Goal: Transaction & Acquisition: Purchase product/service

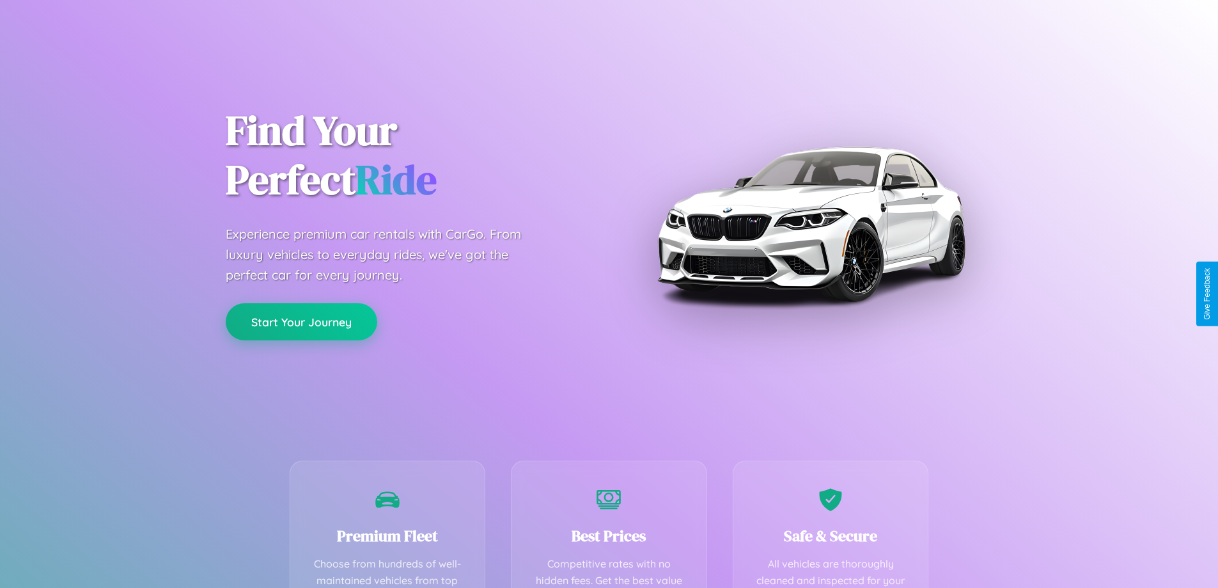
click at [301, 322] on button "Start Your Journey" at bounding box center [302, 321] width 152 height 37
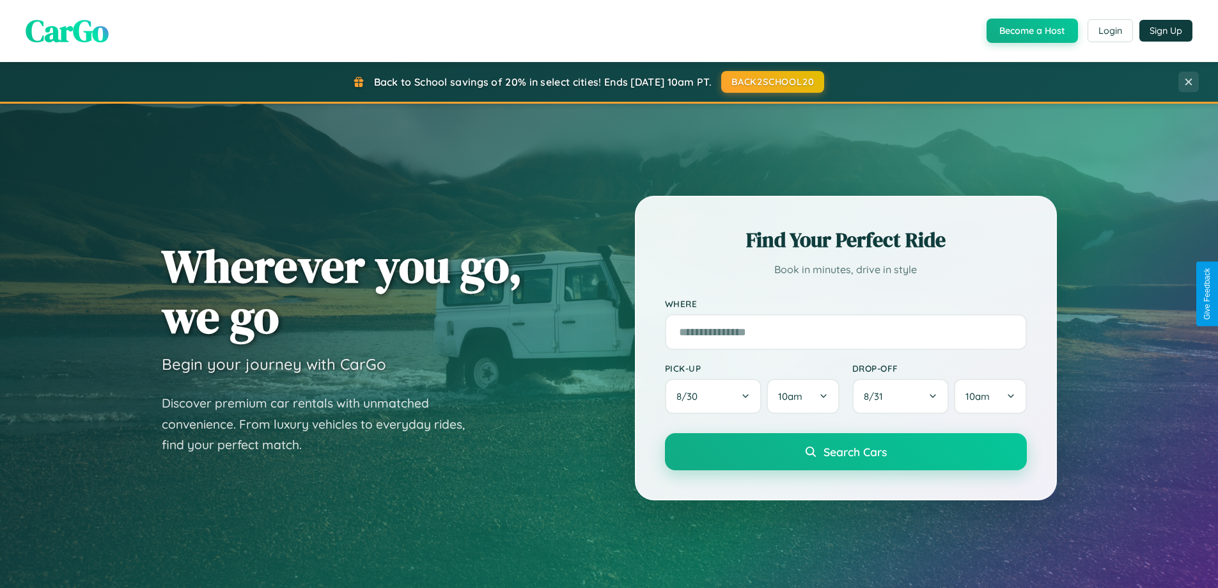
scroll to position [880, 0]
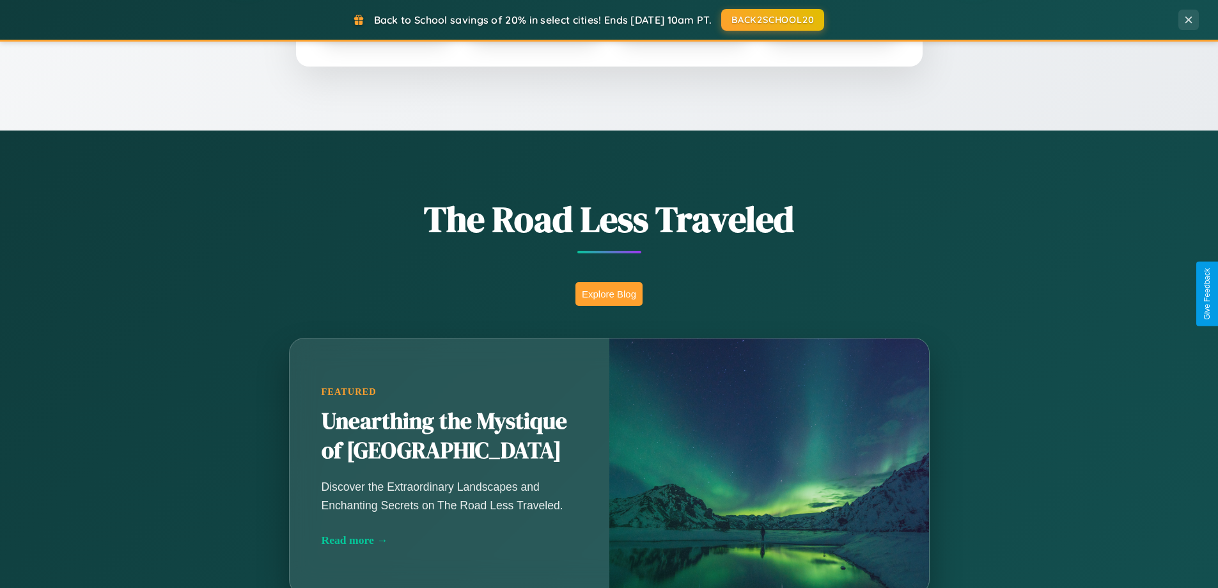
click at [609, 293] on button "Explore Blog" at bounding box center [608, 294] width 67 height 24
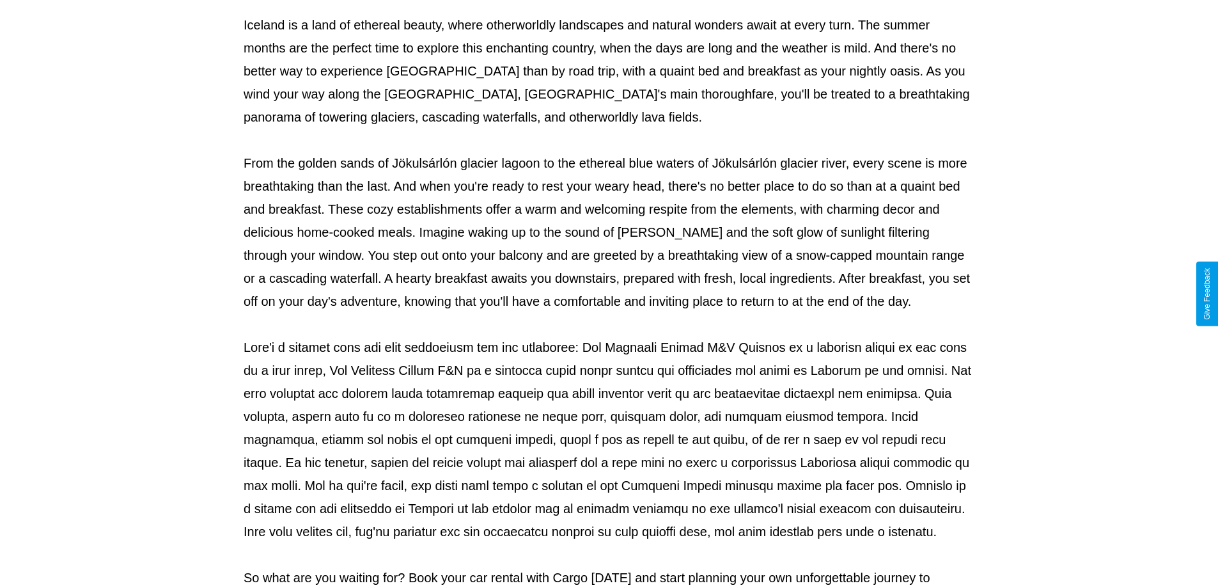
scroll to position [414, 0]
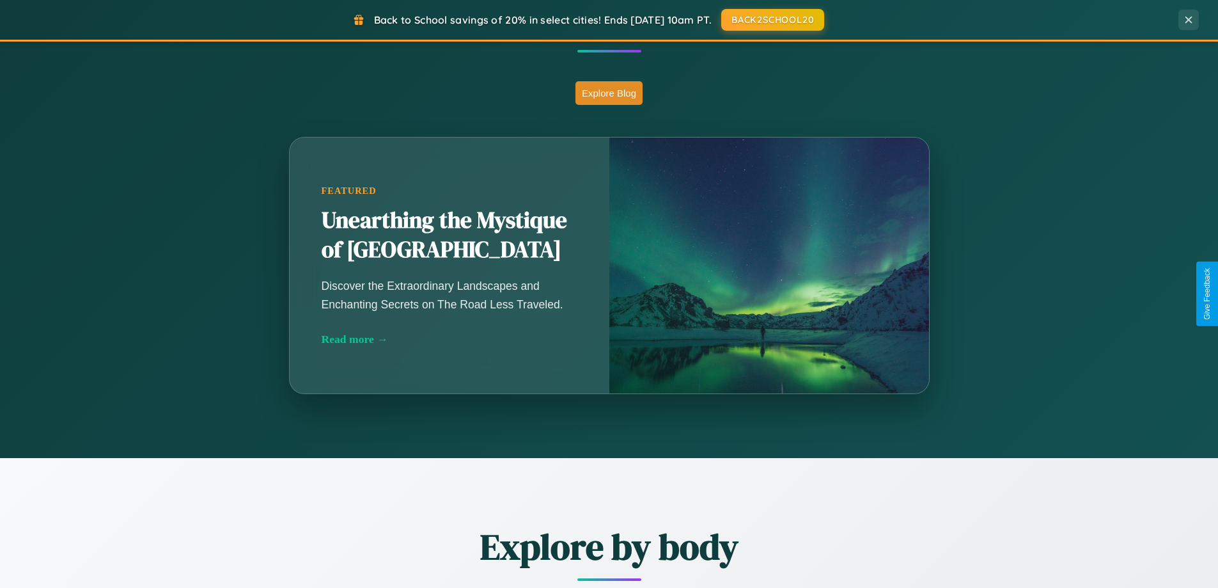
scroll to position [880, 0]
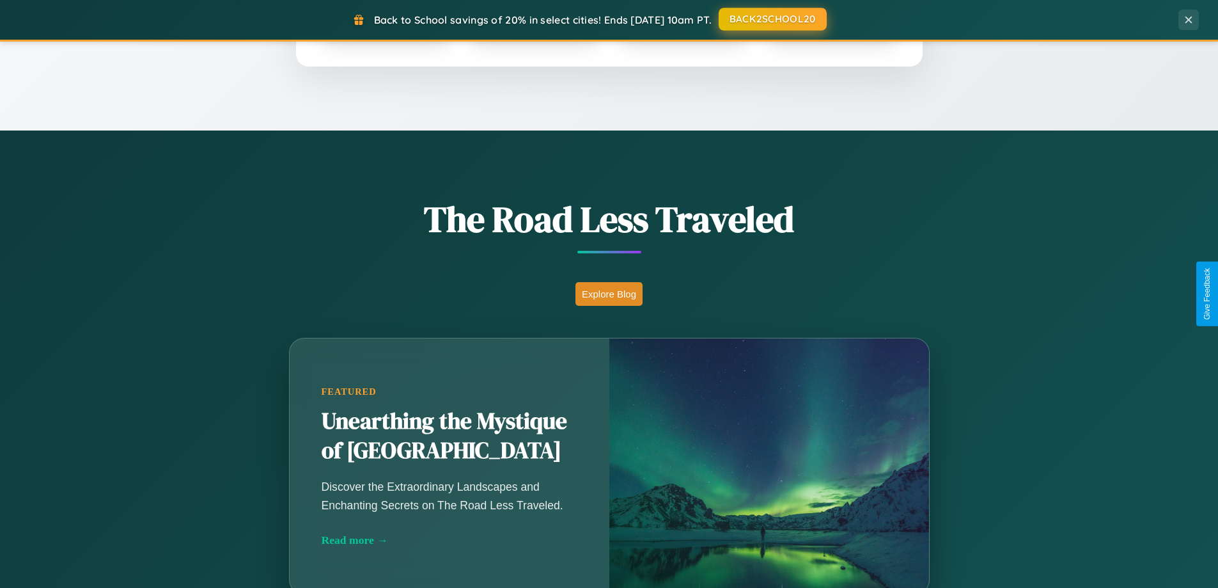
click at [772, 19] on button "BACK2SCHOOL20" at bounding box center [773, 19] width 108 height 23
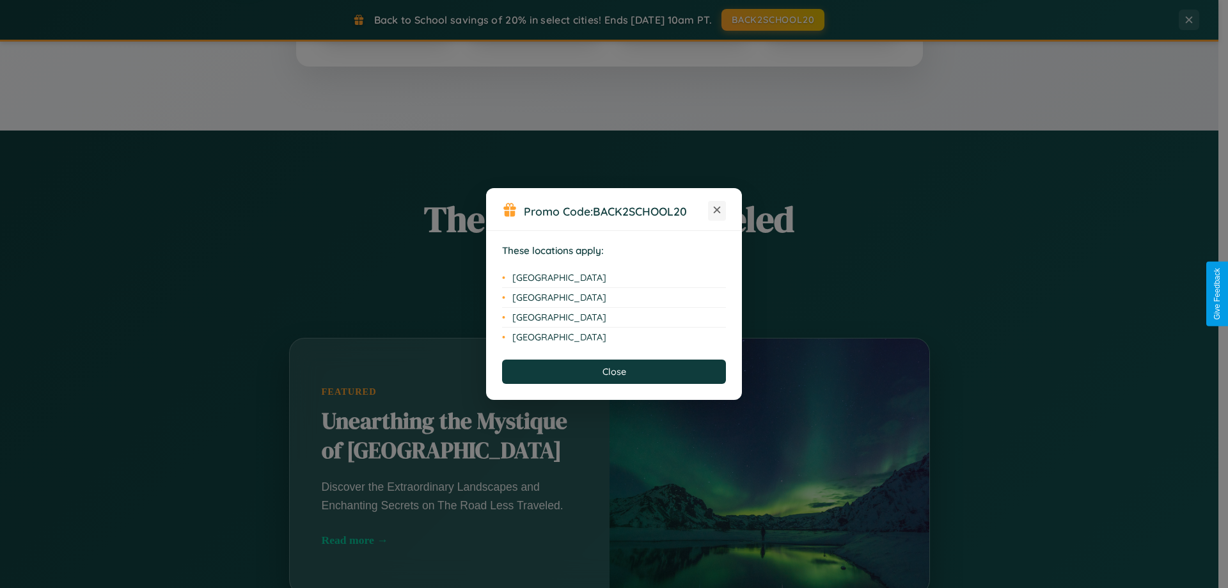
click at [717, 210] on icon at bounding box center [717, 210] width 7 height 7
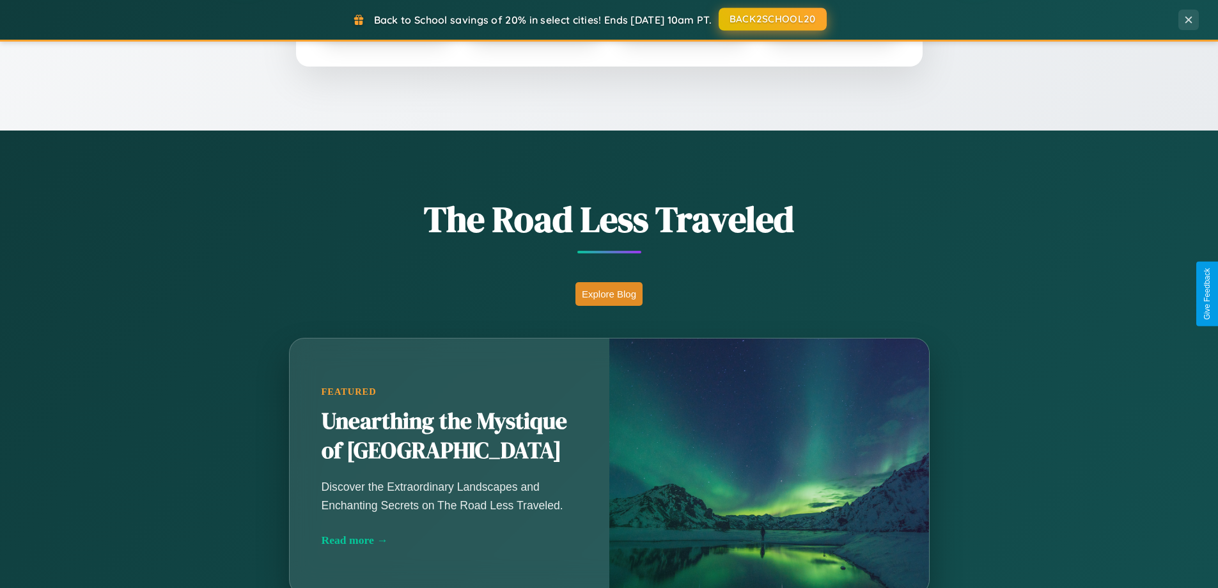
click at [772, 20] on button "BACK2SCHOOL20" at bounding box center [773, 19] width 108 height 23
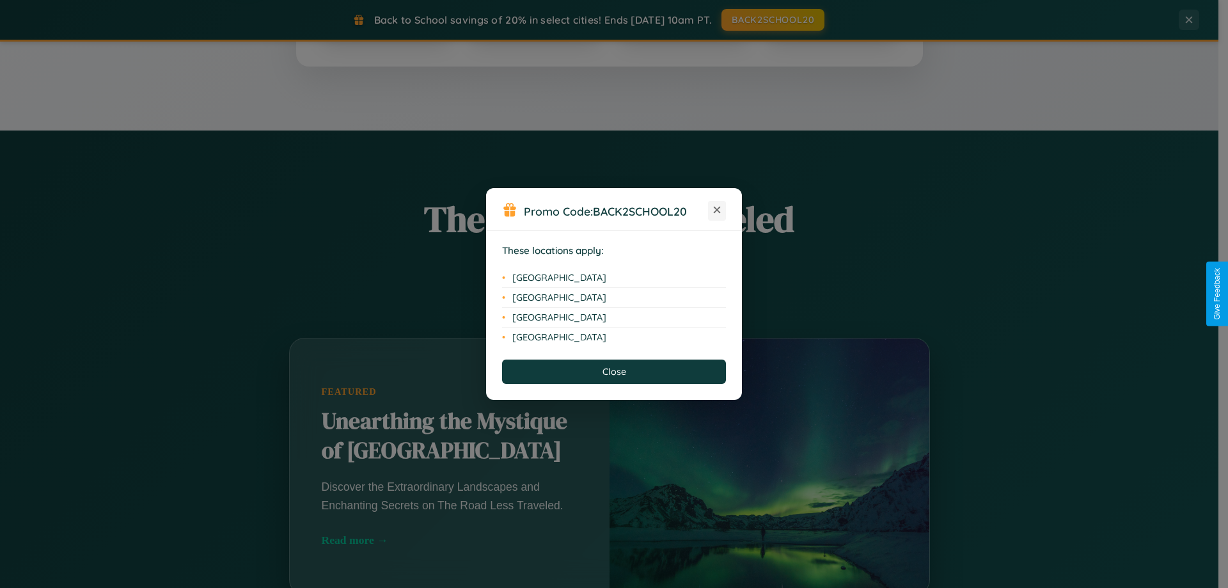
click at [717, 210] on icon at bounding box center [717, 210] width 7 height 7
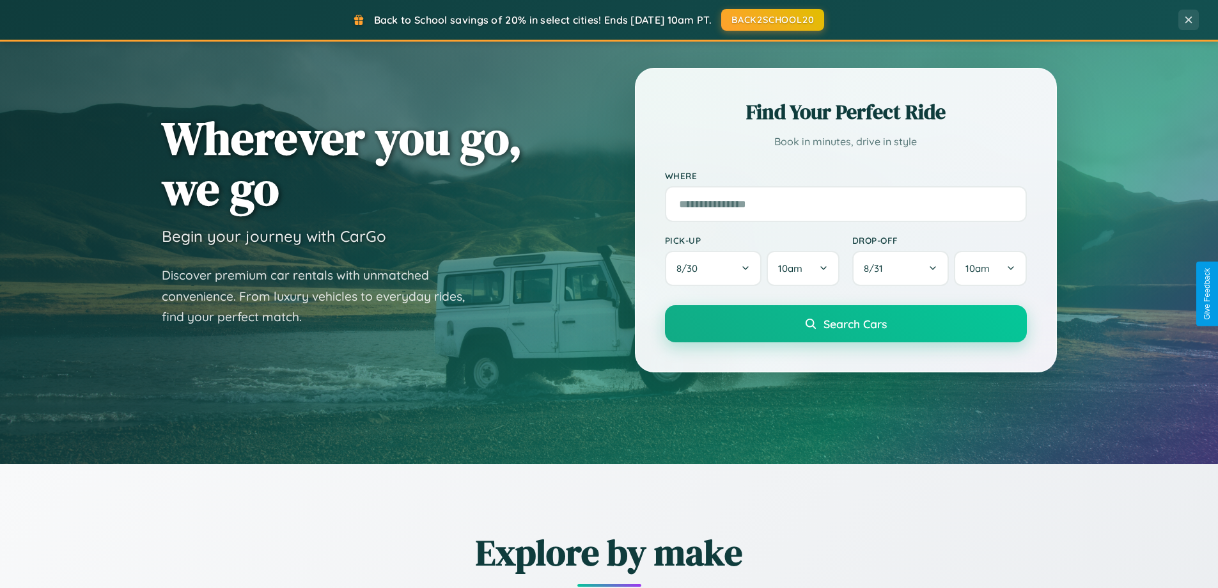
scroll to position [38, 0]
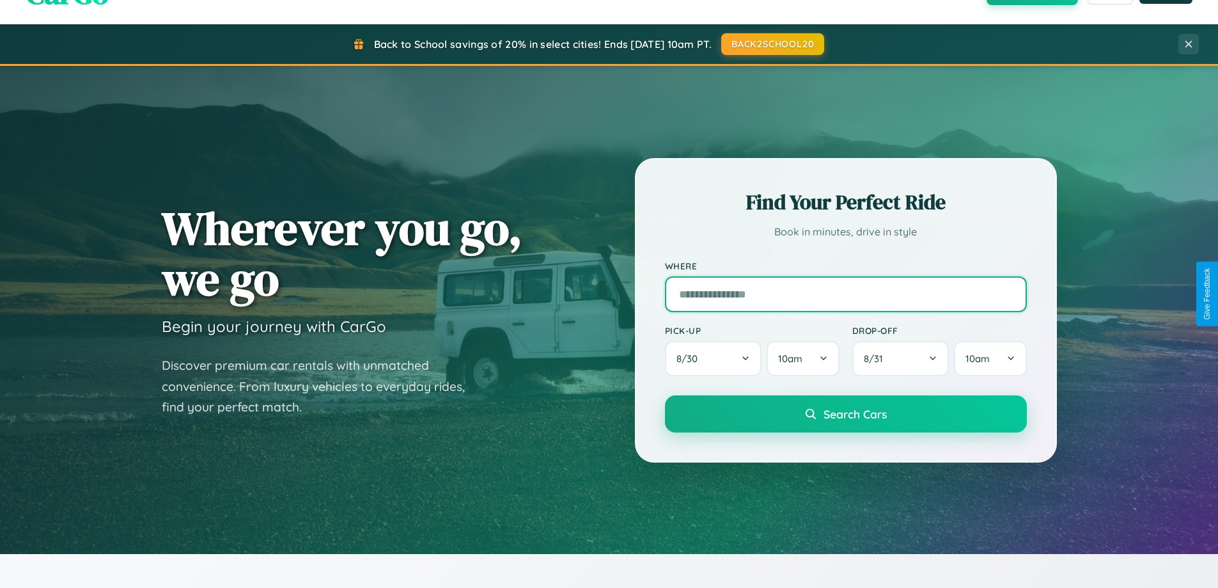
click at [845, 293] on input "text" at bounding box center [846, 294] width 362 height 36
type input "******"
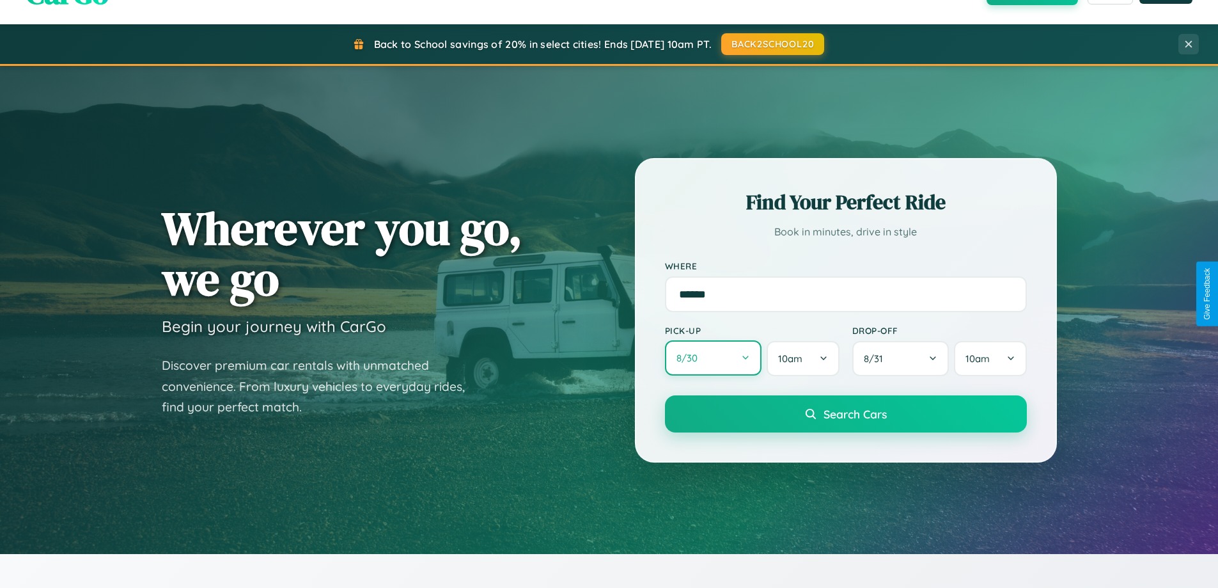
click at [713, 358] on button "8 / 30" at bounding box center [713, 357] width 97 height 35
select select "*"
select select "****"
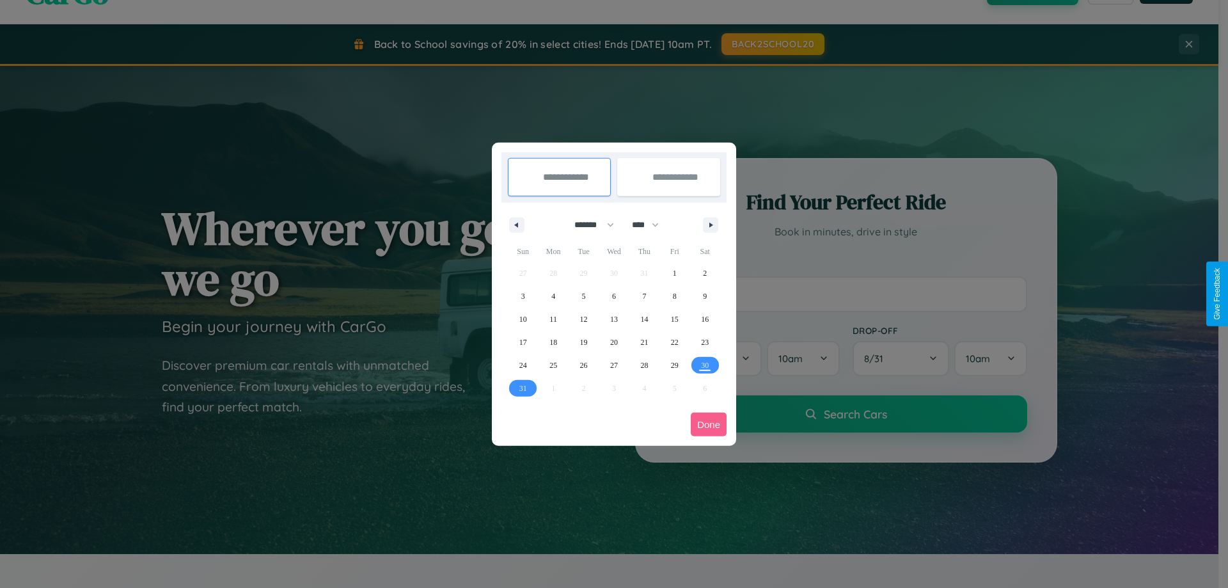
click at [588, 224] on select "******* ******** ***** ***** *** **** **** ****** ********* ******* ******** **…" at bounding box center [592, 224] width 54 height 21
select select "*"
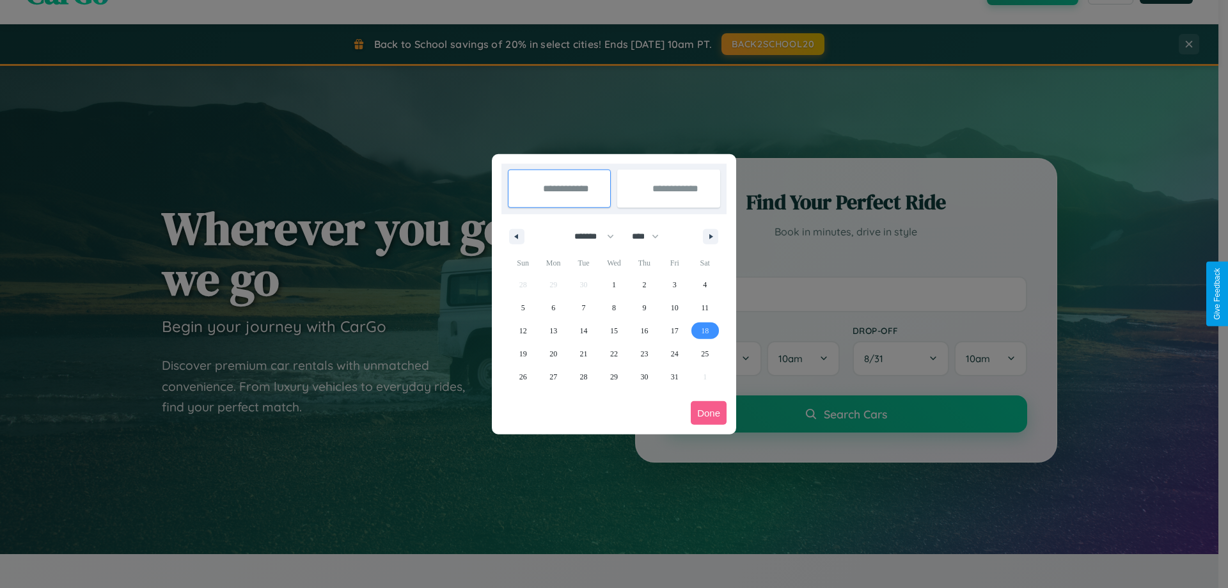
click at [705, 330] on span "18" at bounding box center [705, 330] width 8 height 23
type input "**********"
click at [644, 353] on span "23" at bounding box center [644, 353] width 8 height 23
type input "**********"
click at [708, 412] on button "Done" at bounding box center [709, 413] width 36 height 24
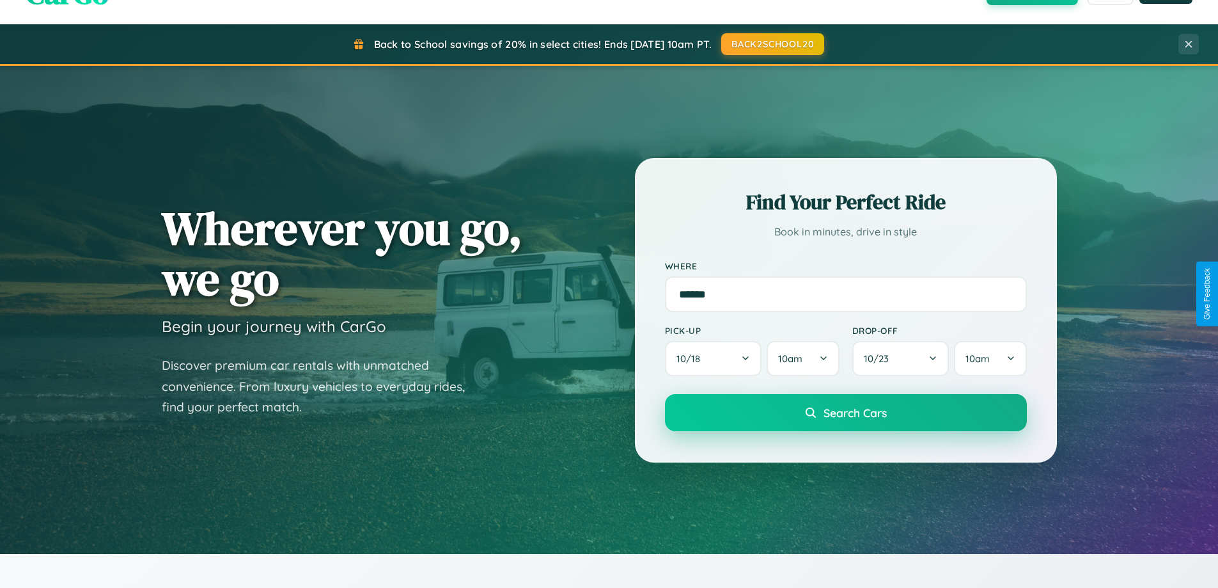
click at [845, 412] on span "Search Cars" at bounding box center [855, 412] width 63 height 14
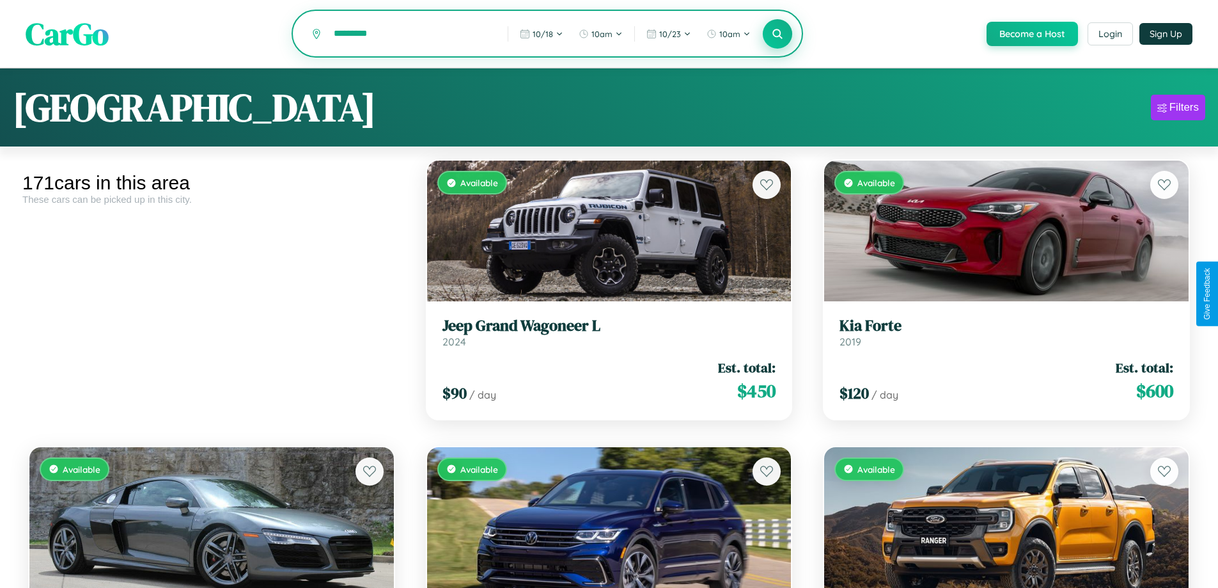
type input "*********"
click at [777, 35] on icon at bounding box center [778, 33] width 12 height 12
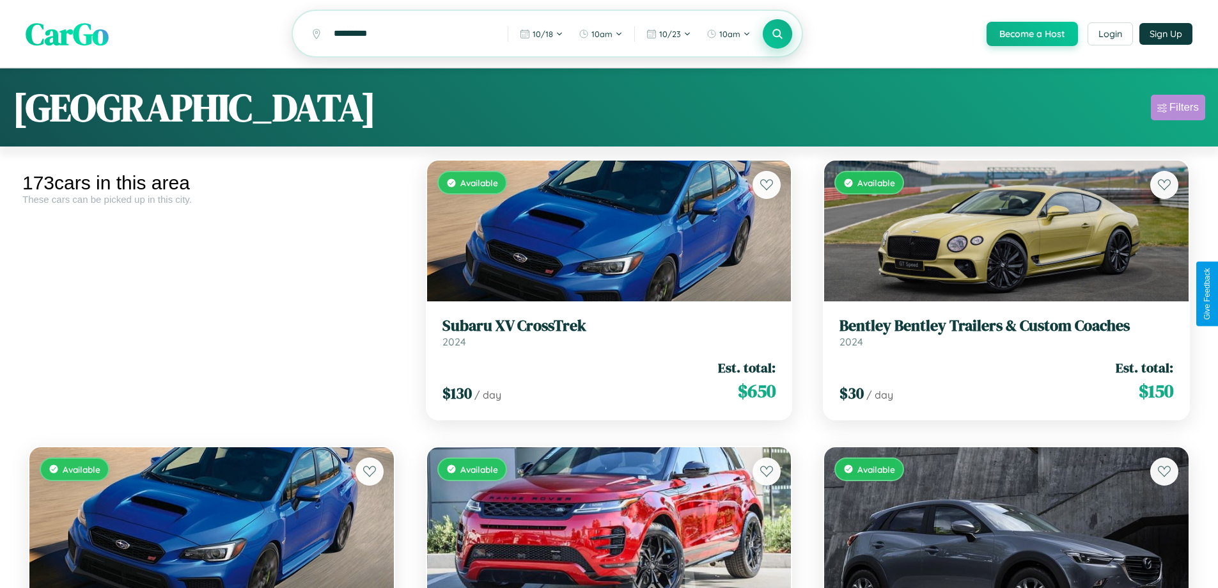
click at [1178, 109] on div "Filters" at bounding box center [1183, 107] width 29 height 13
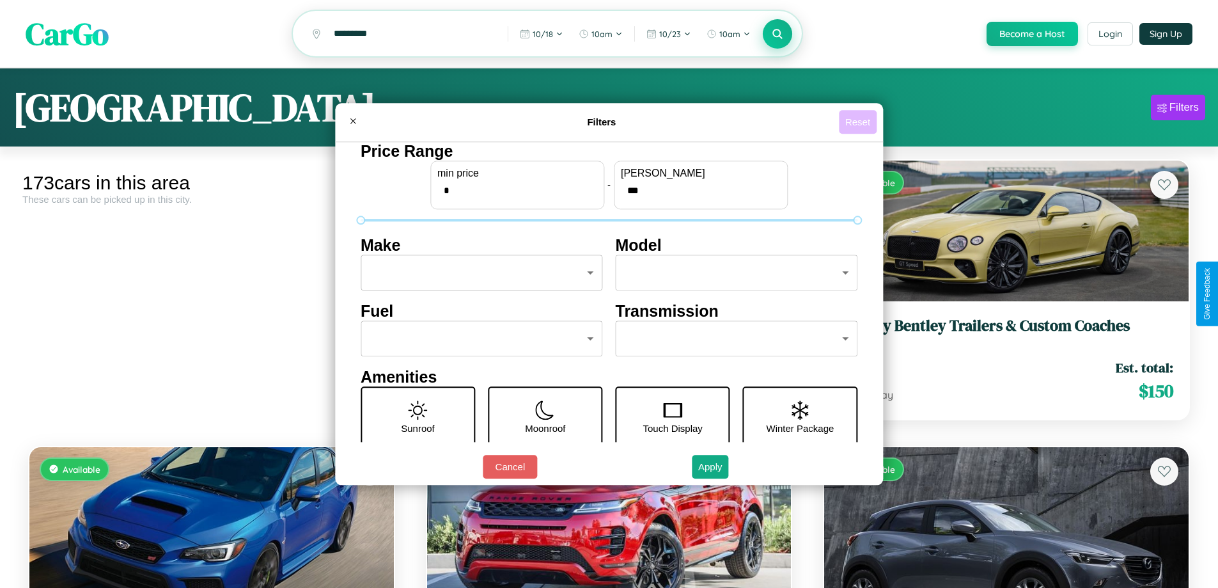
click at [859, 121] on button "Reset" at bounding box center [858, 122] width 38 height 24
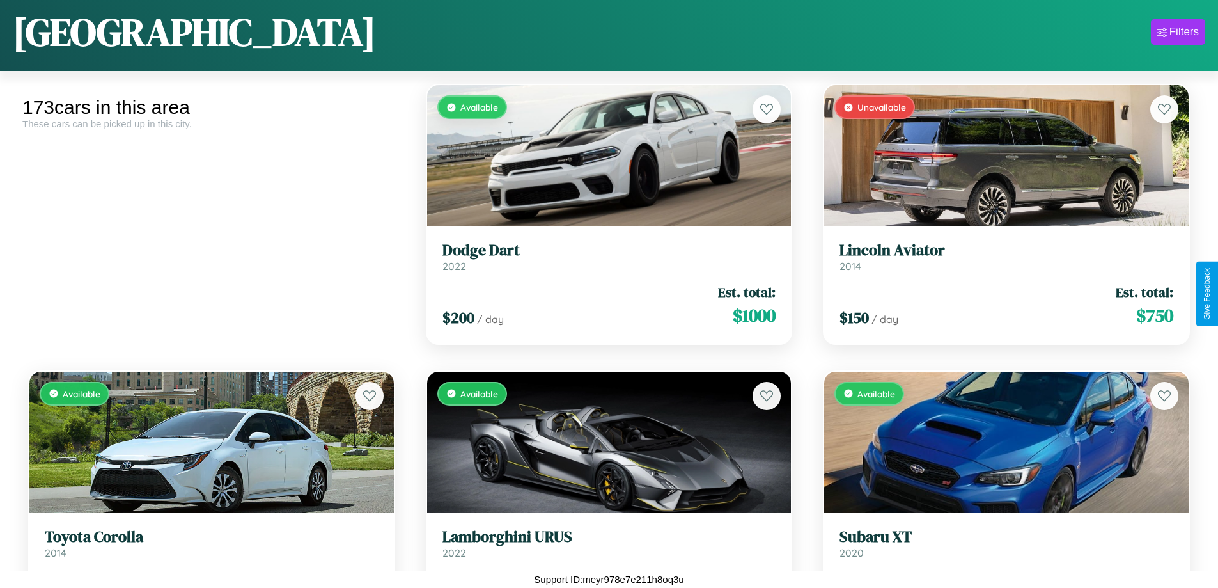
scroll to position [15069, 0]
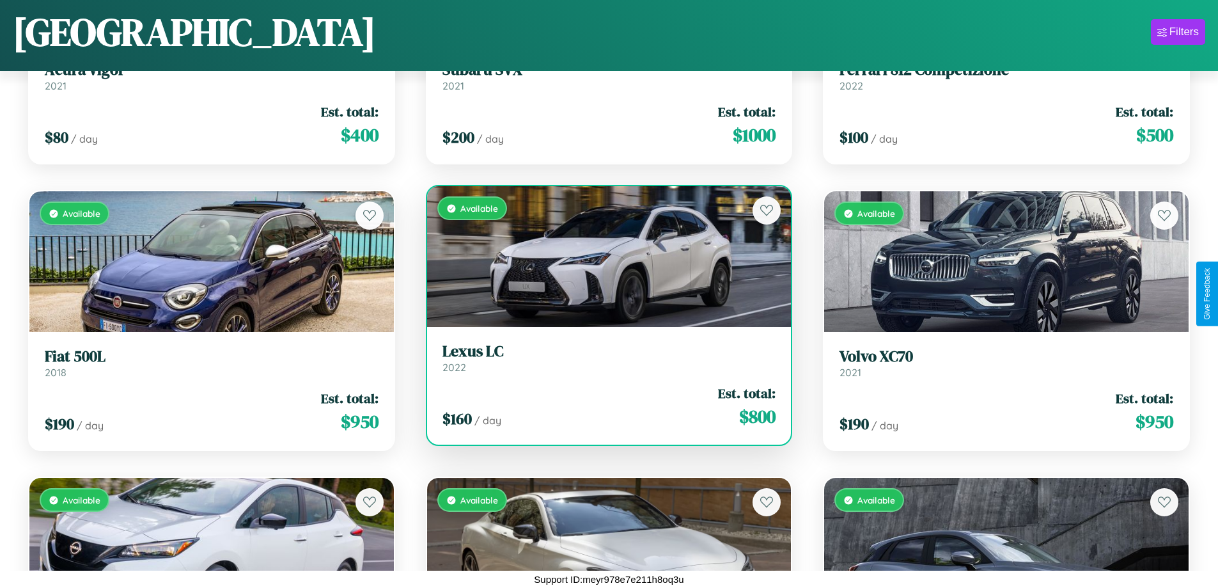
click at [604, 361] on link "Lexus LC 2022" at bounding box center [609, 357] width 334 height 31
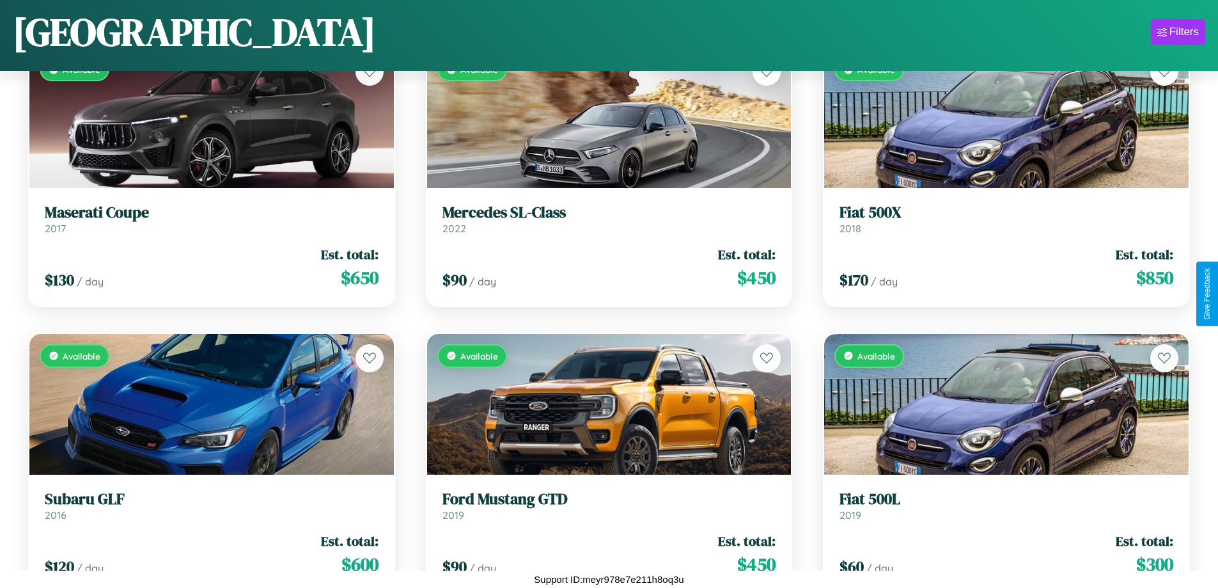
scroll to position [12491, 0]
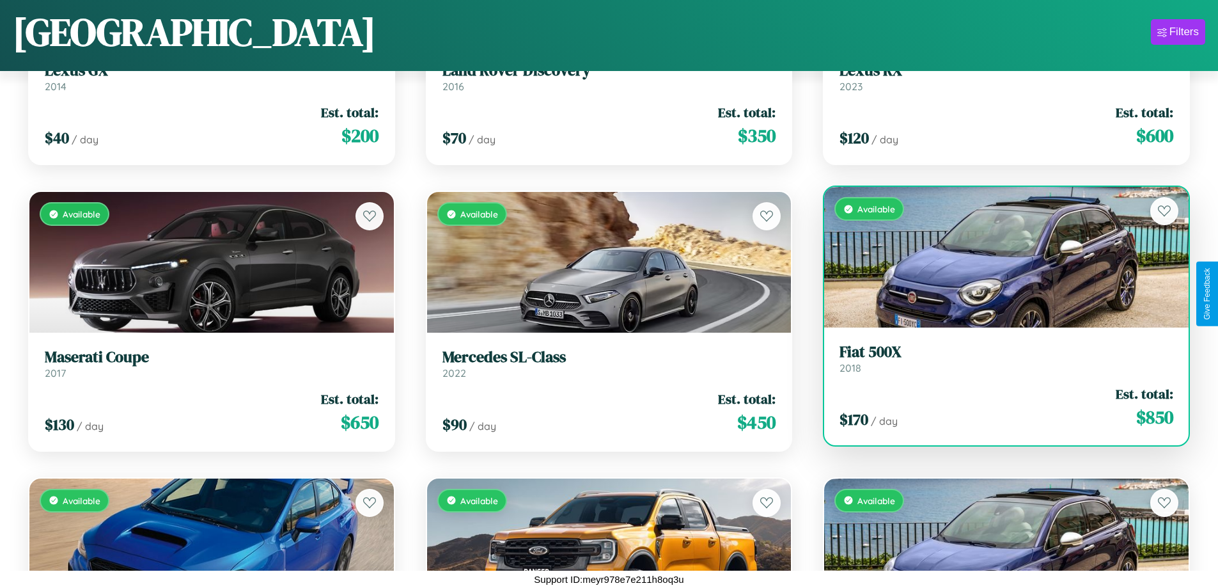
click at [998, 358] on h3 "Fiat 500X" at bounding box center [1007, 352] width 334 height 19
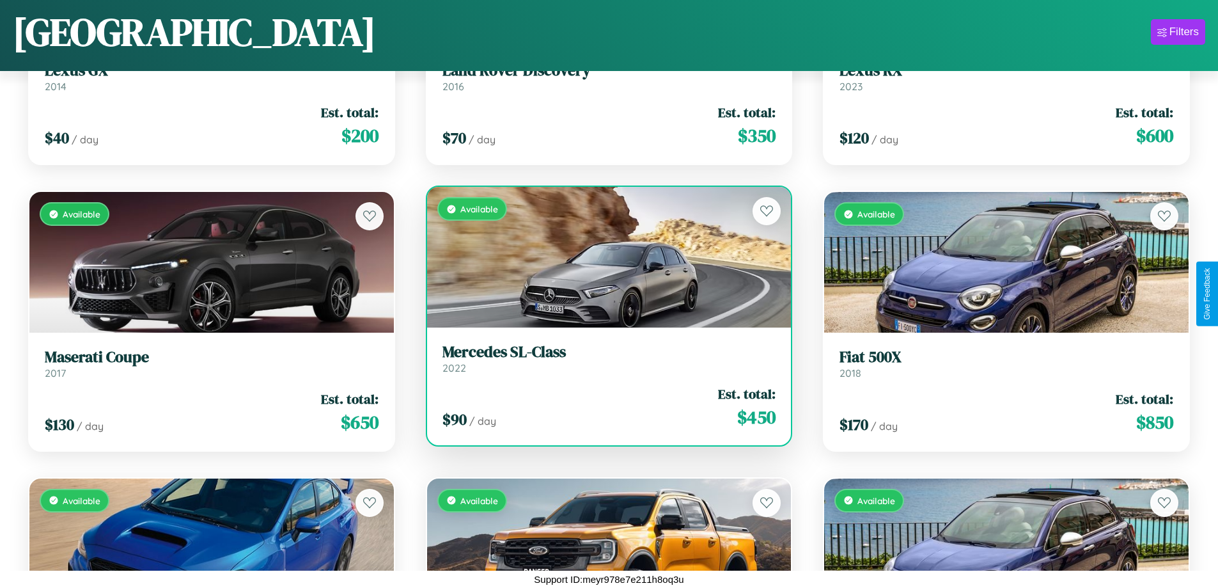
scroll to position [9342, 0]
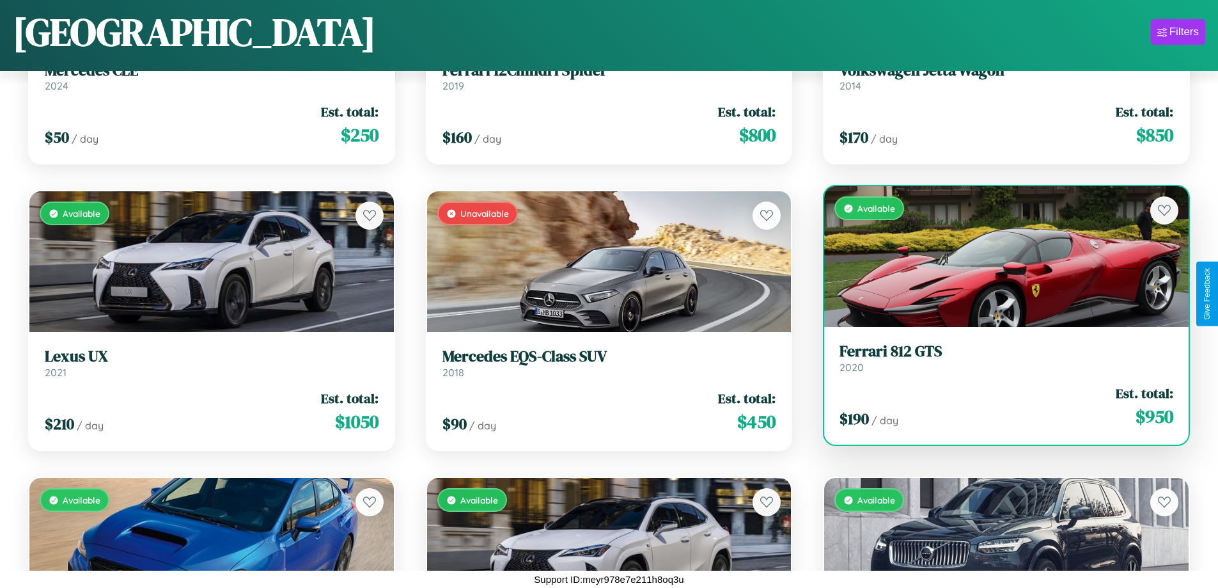
click at [998, 363] on link "Ferrari 812 GTS 2020" at bounding box center [1007, 357] width 334 height 31
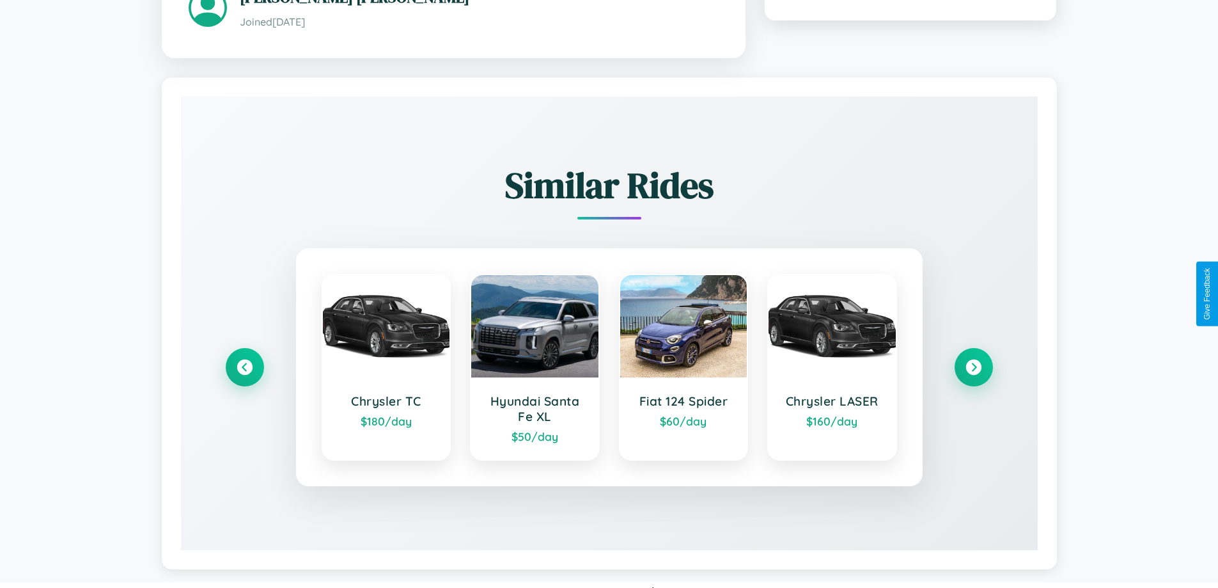
scroll to position [749, 0]
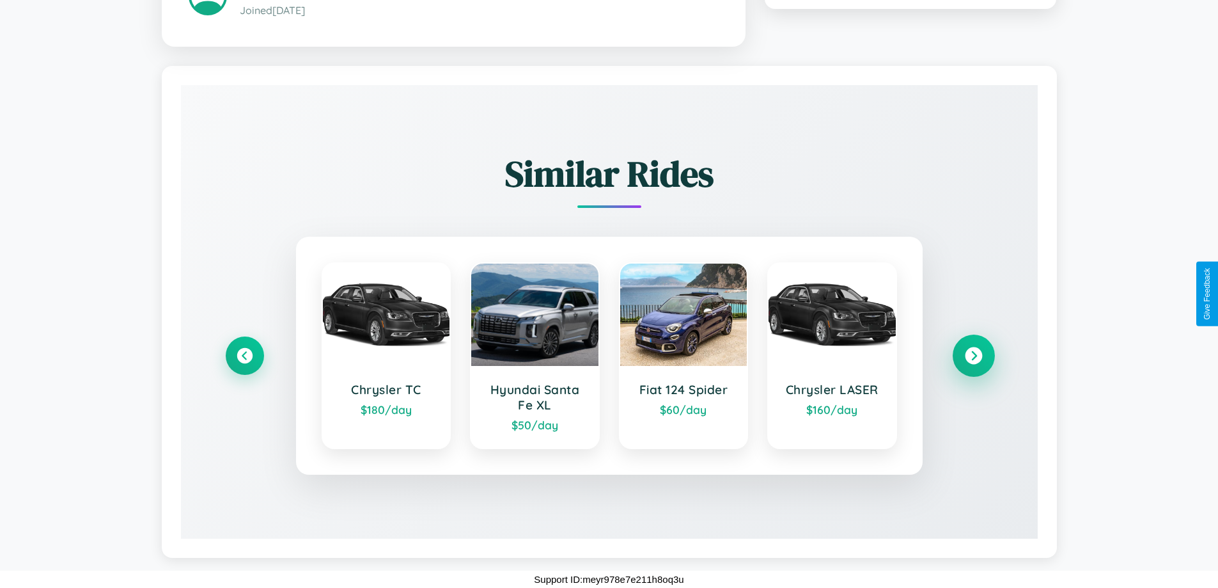
click at [973, 355] on icon at bounding box center [973, 355] width 17 height 17
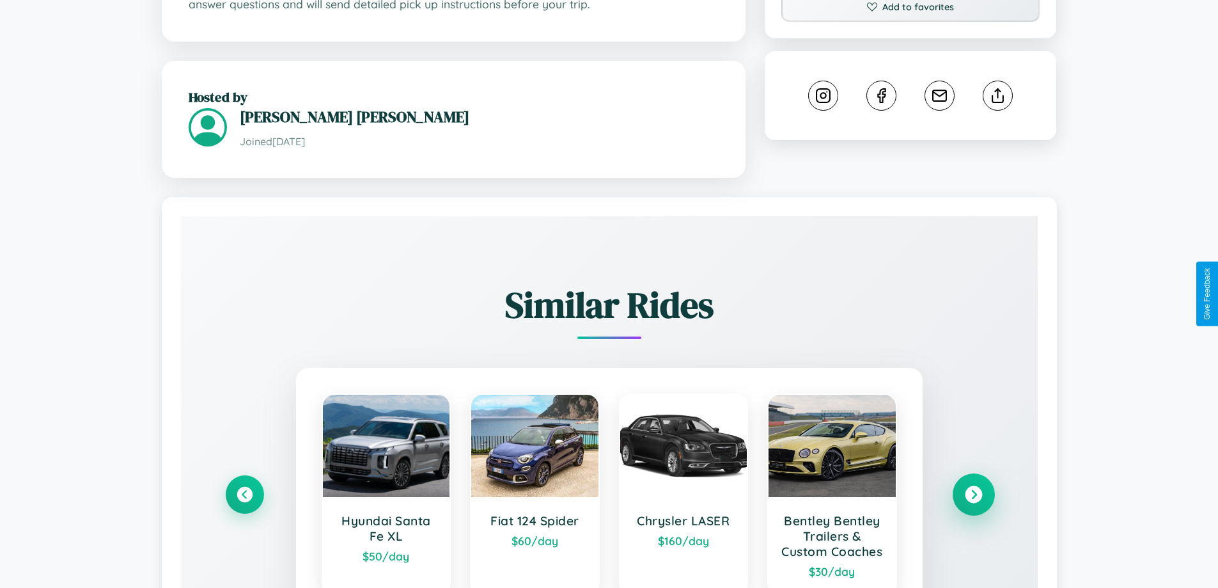
scroll to position [332, 0]
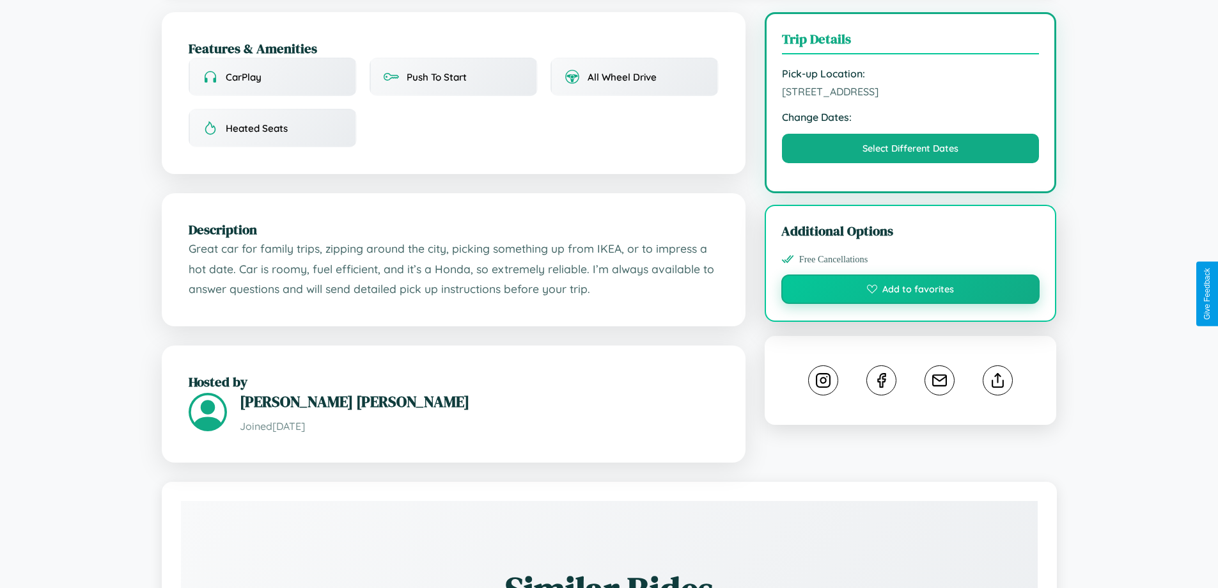
click at [910, 291] on button "Add to favorites" at bounding box center [910, 288] width 259 height 29
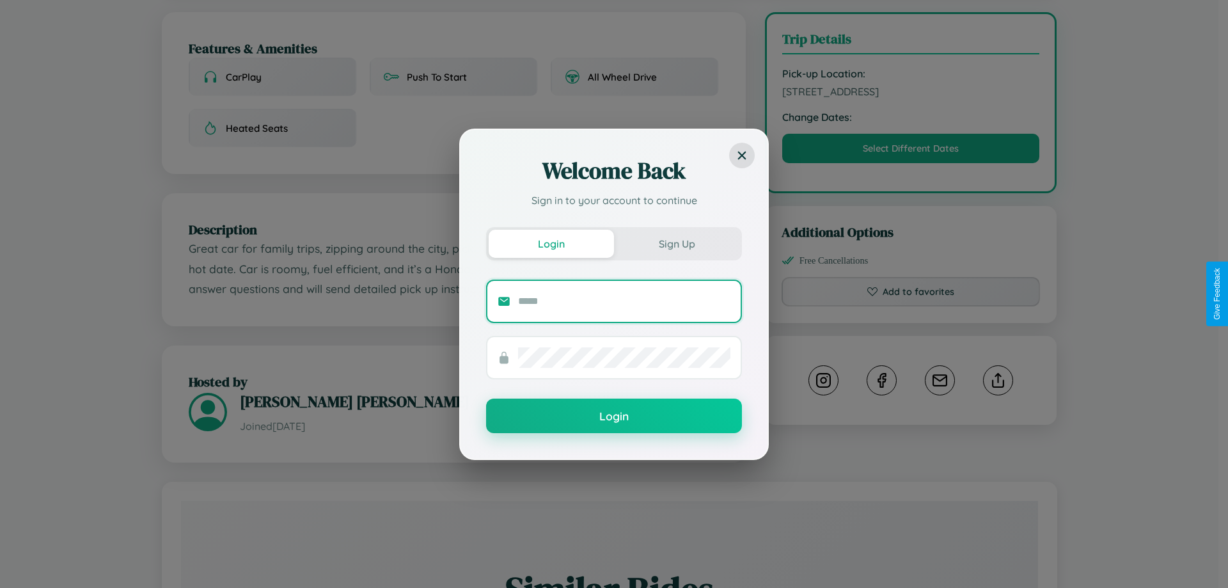
click at [624, 301] on input "text" at bounding box center [624, 301] width 212 height 20
type input "**********"
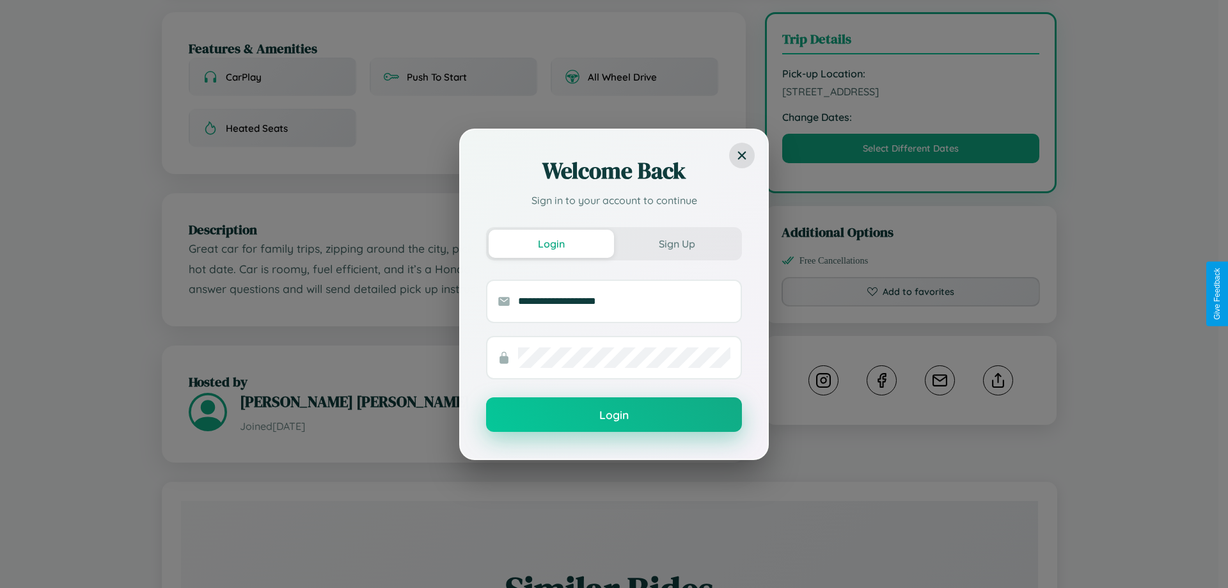
click at [614, 415] on button "Login" at bounding box center [614, 414] width 256 height 35
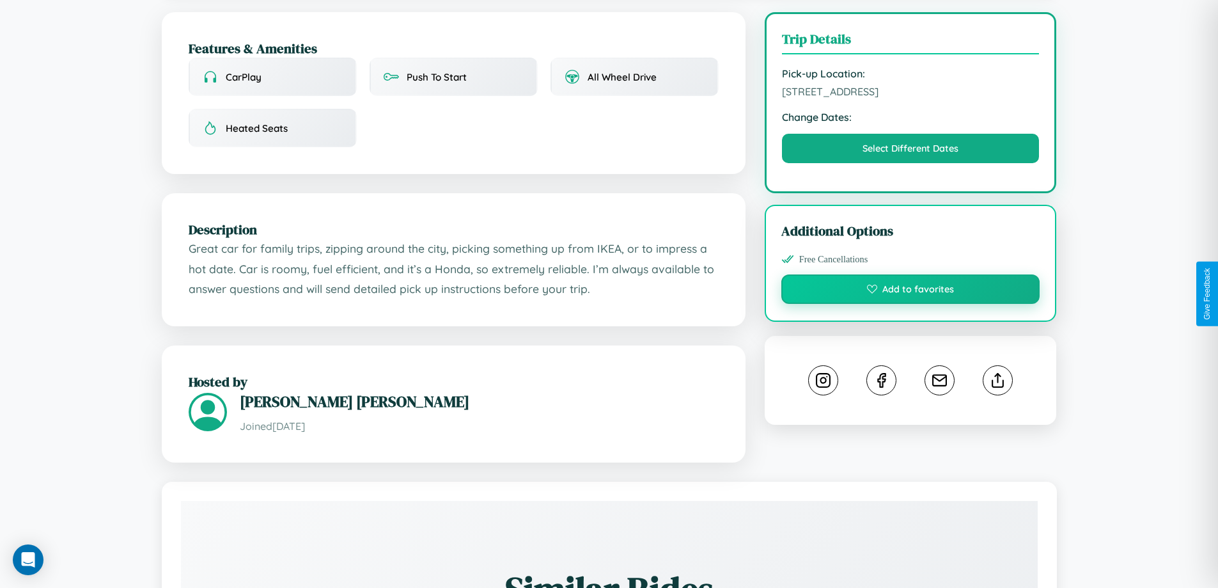
click at [910, 293] on button "Add to favorites" at bounding box center [910, 288] width 259 height 29
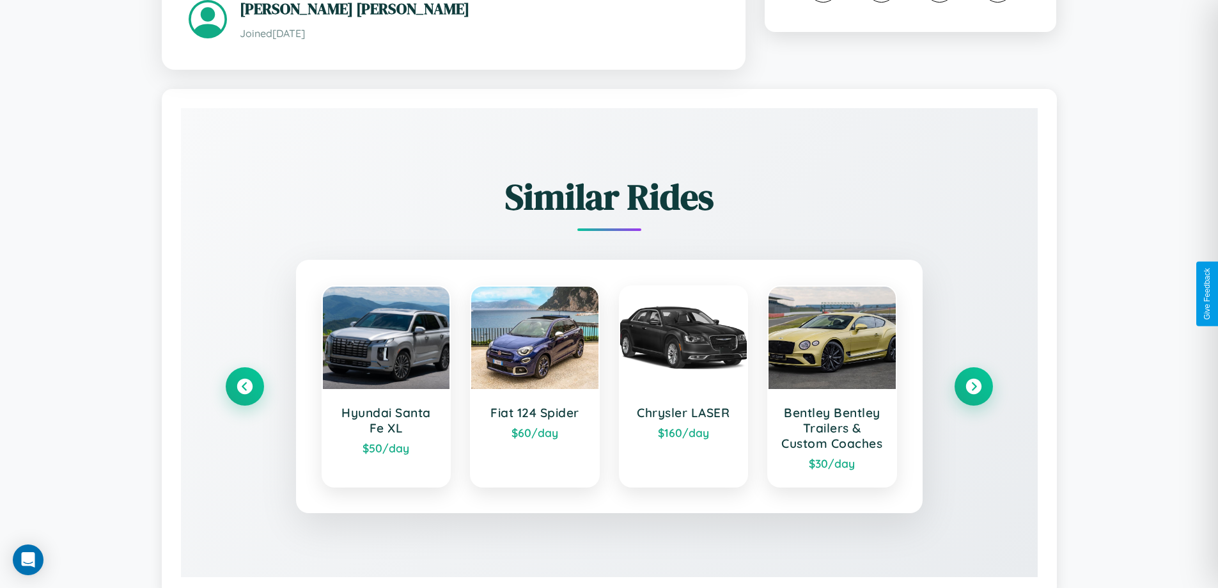
scroll to position [780, 0]
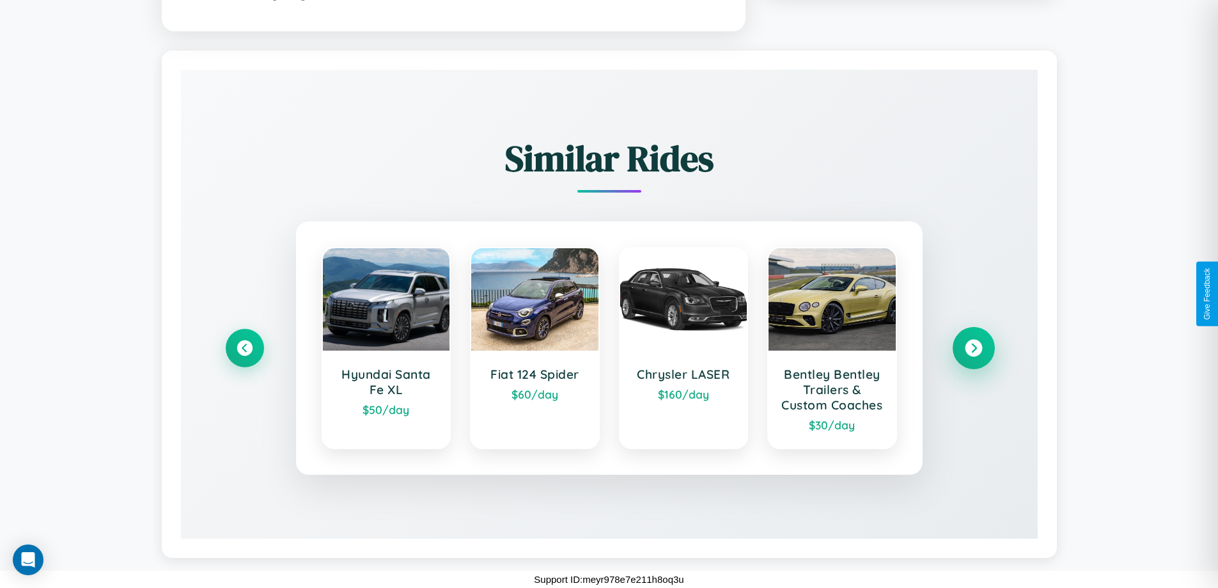
click at [973, 340] on icon at bounding box center [973, 347] width 17 height 17
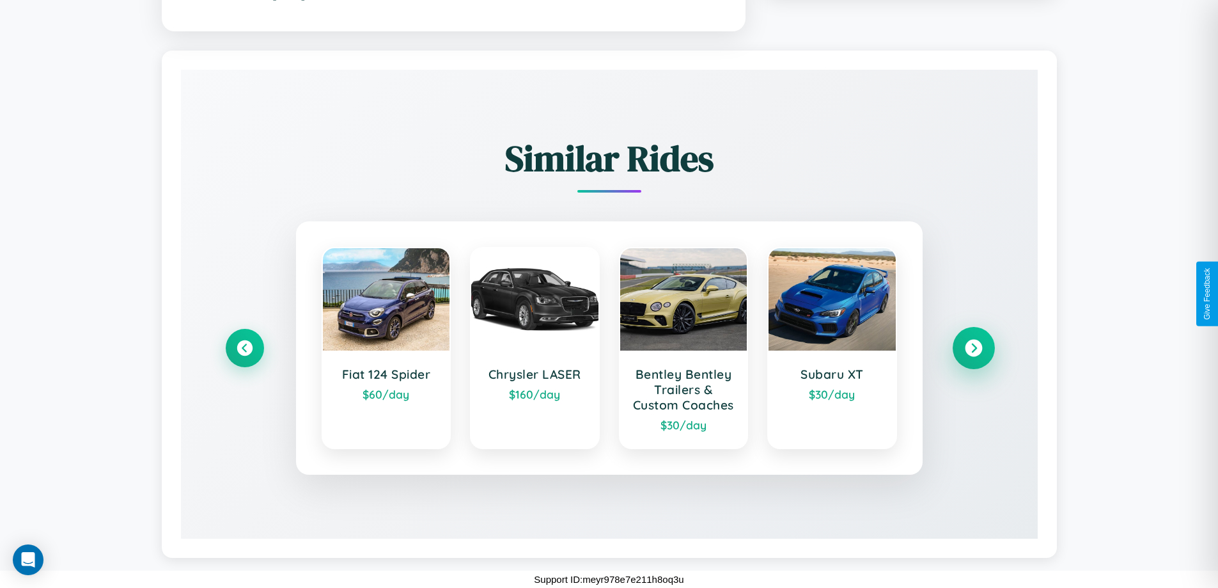
click at [973, 340] on icon at bounding box center [973, 347] width 17 height 17
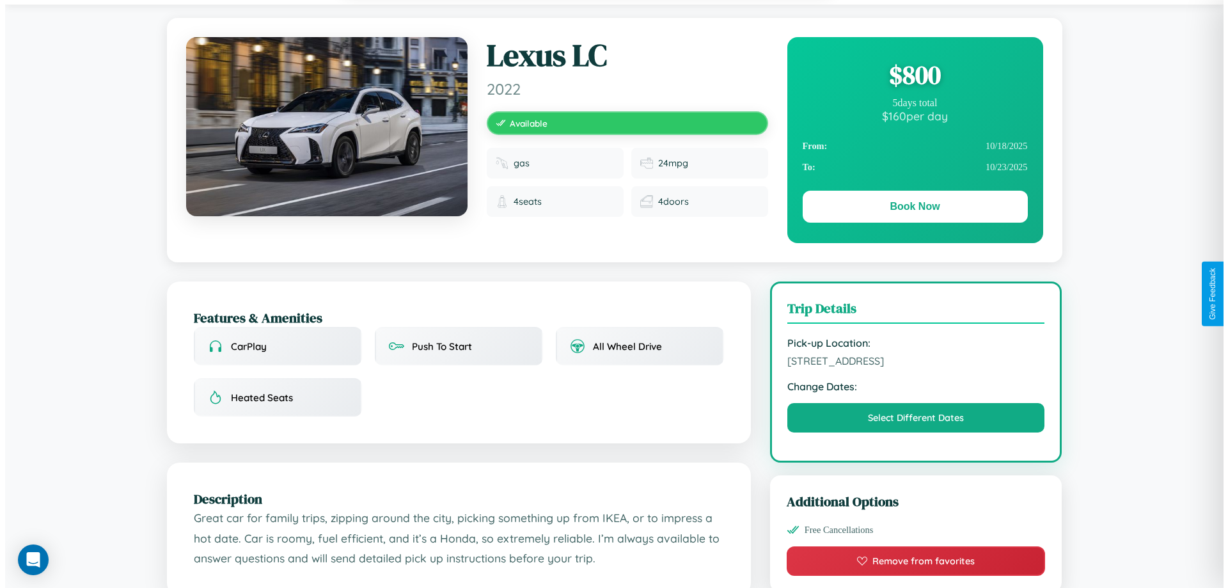
scroll to position [0, 0]
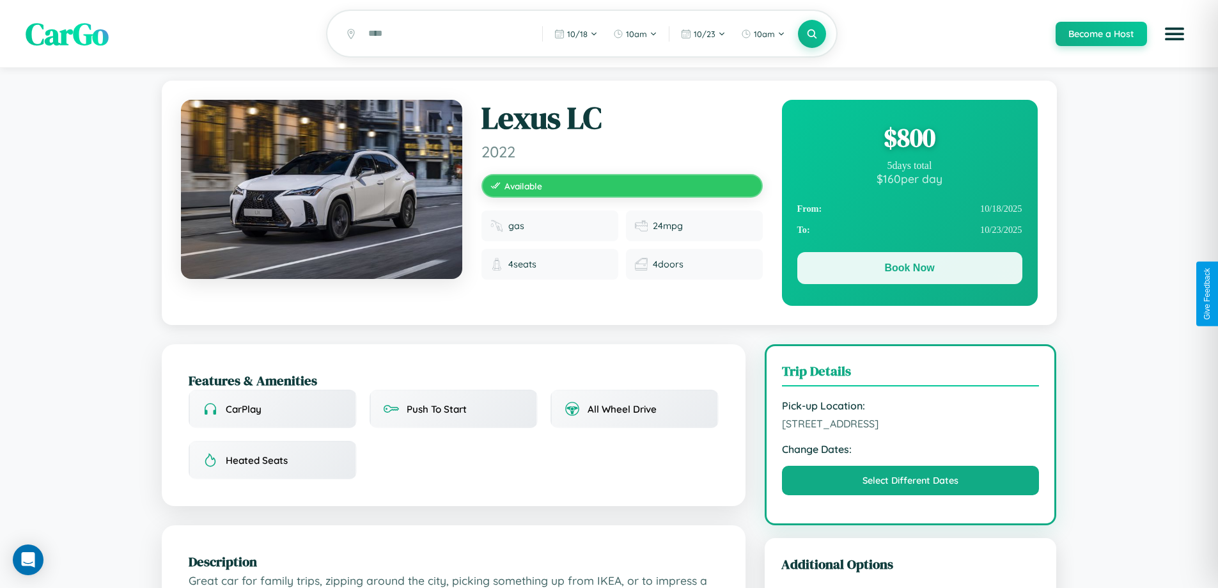
click at [909, 270] on button "Book Now" at bounding box center [909, 268] width 225 height 32
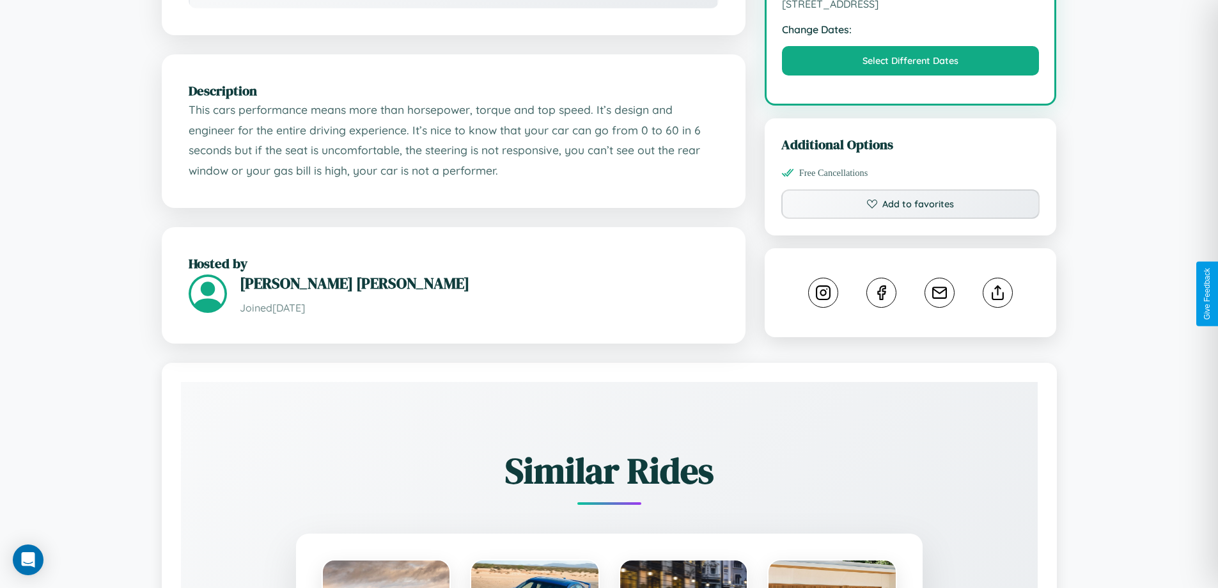
scroll to position [420, 0]
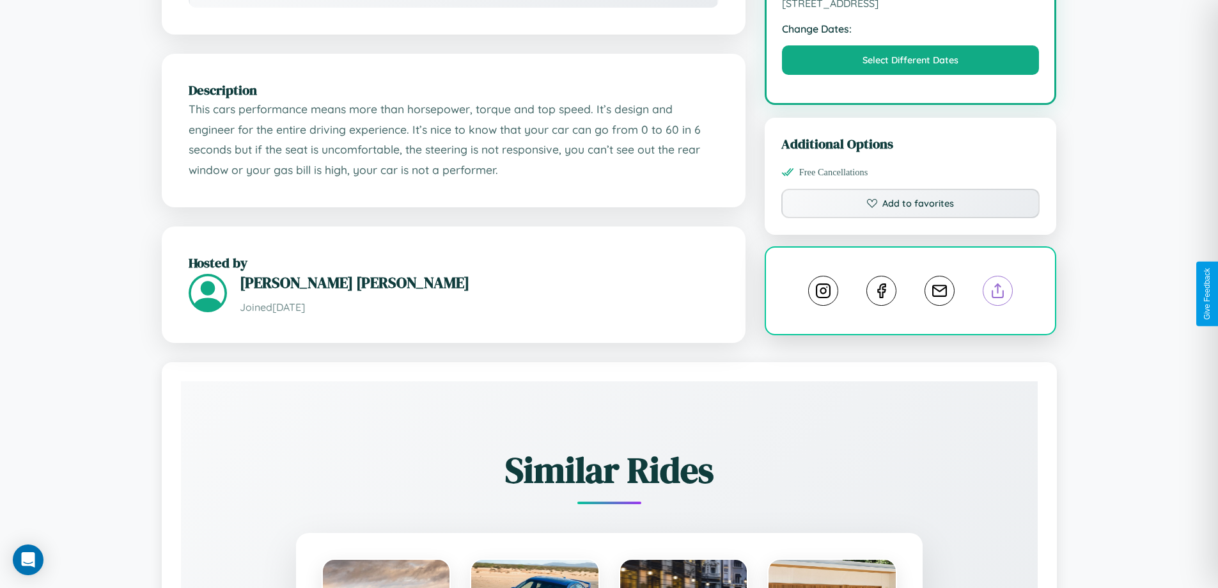
click at [998, 292] on line at bounding box center [998, 288] width 0 height 9
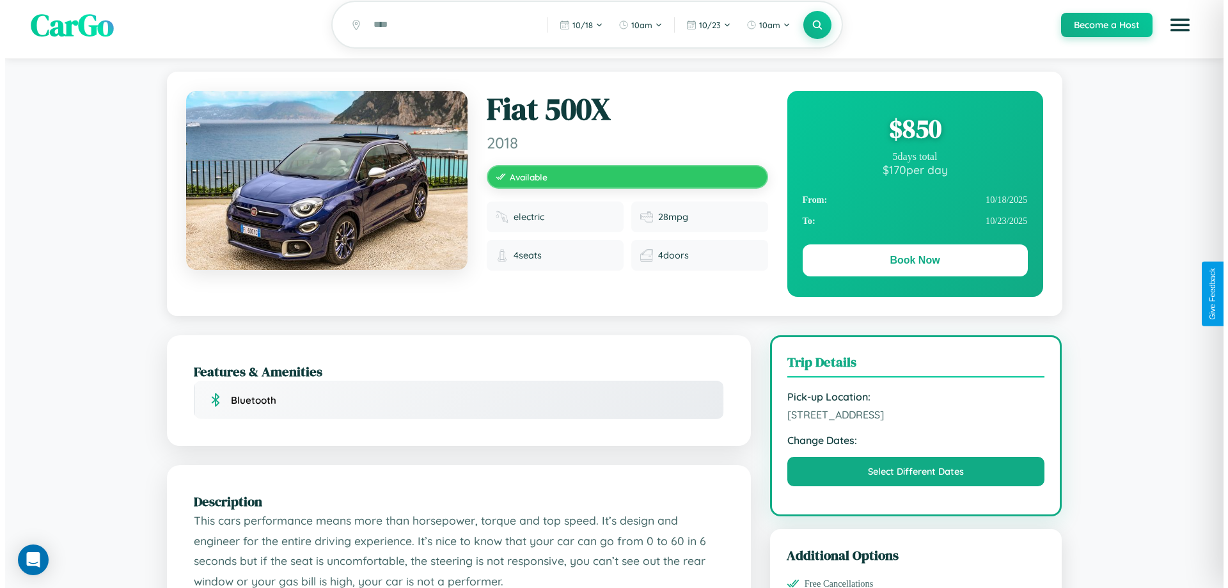
scroll to position [0, 0]
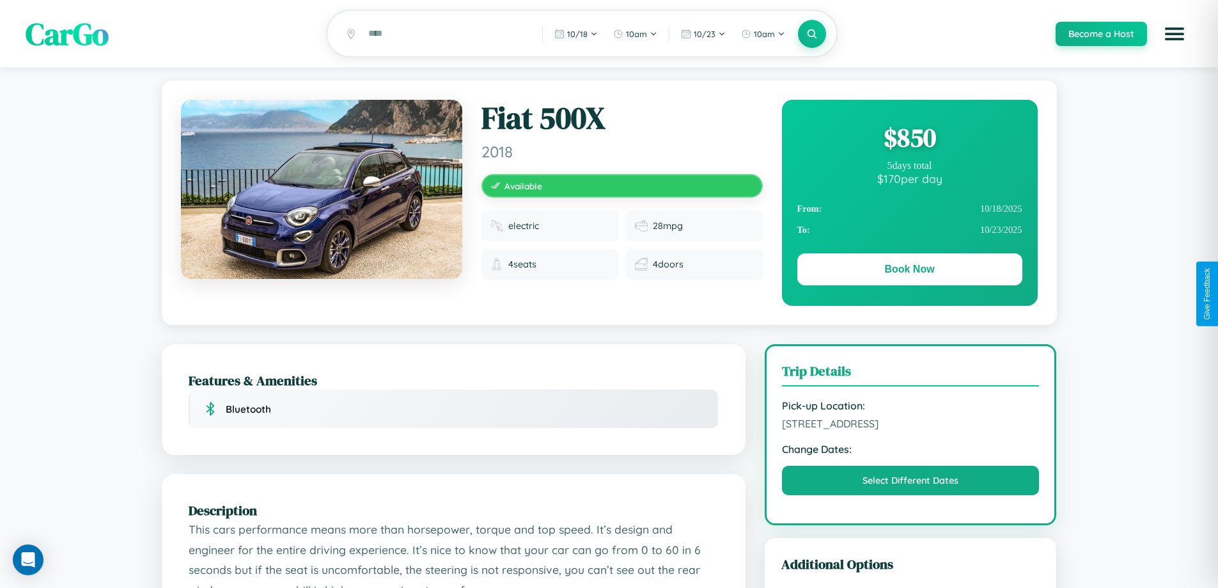
click at [909, 139] on div "$ 850" at bounding box center [909, 137] width 225 height 35
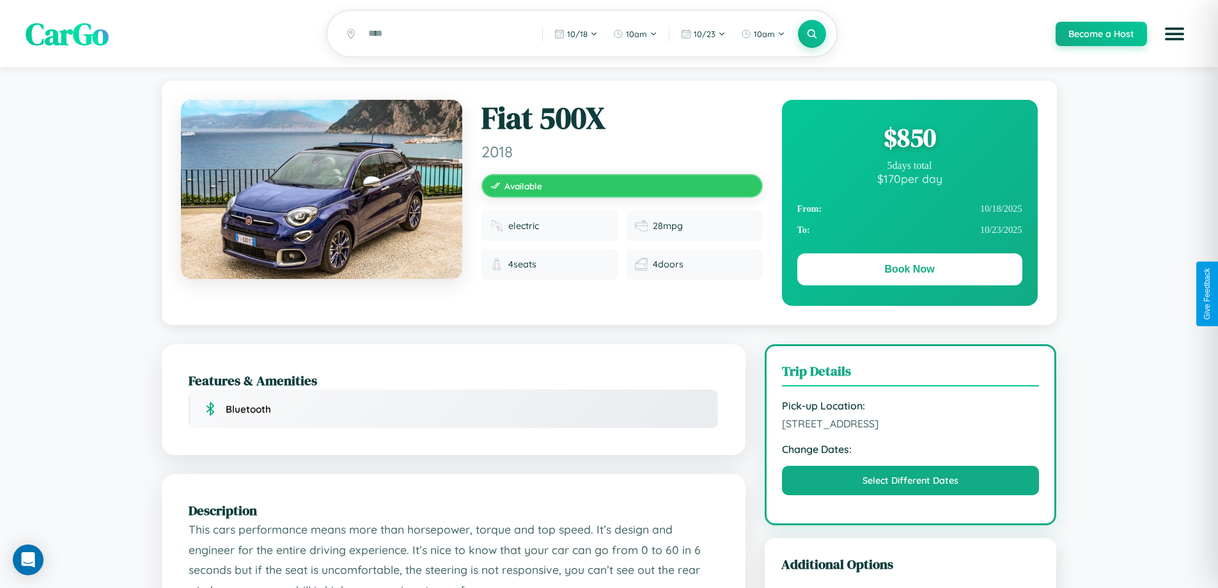
click at [909, 139] on div "$ 850" at bounding box center [909, 137] width 225 height 35
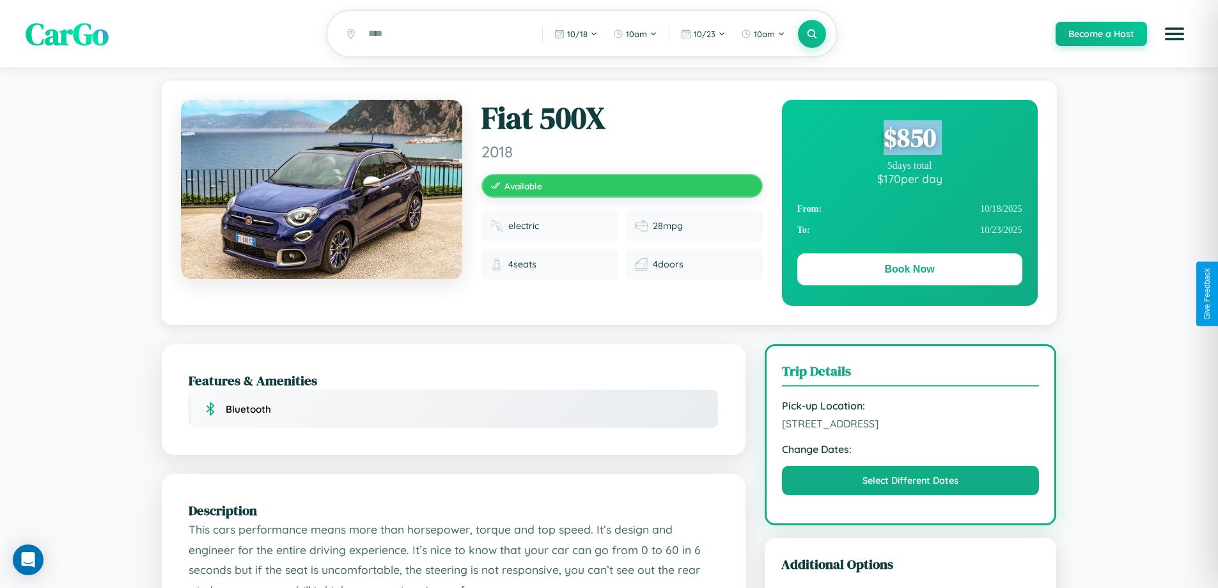
click at [909, 139] on div "$ 850" at bounding box center [909, 137] width 225 height 35
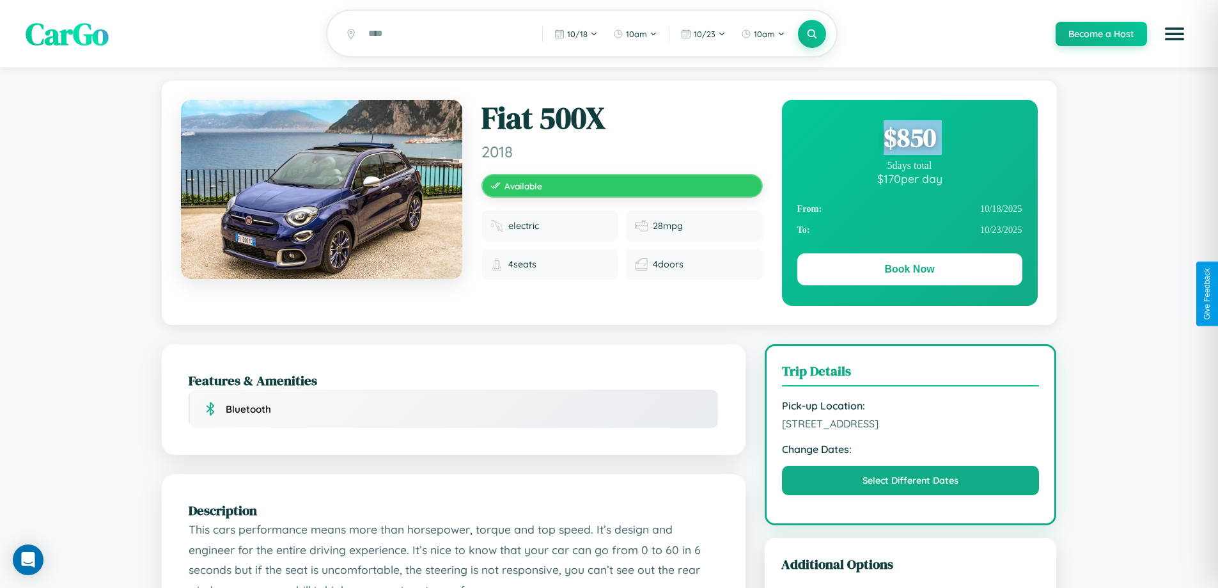
click at [909, 139] on div "$ 850" at bounding box center [909, 137] width 225 height 35
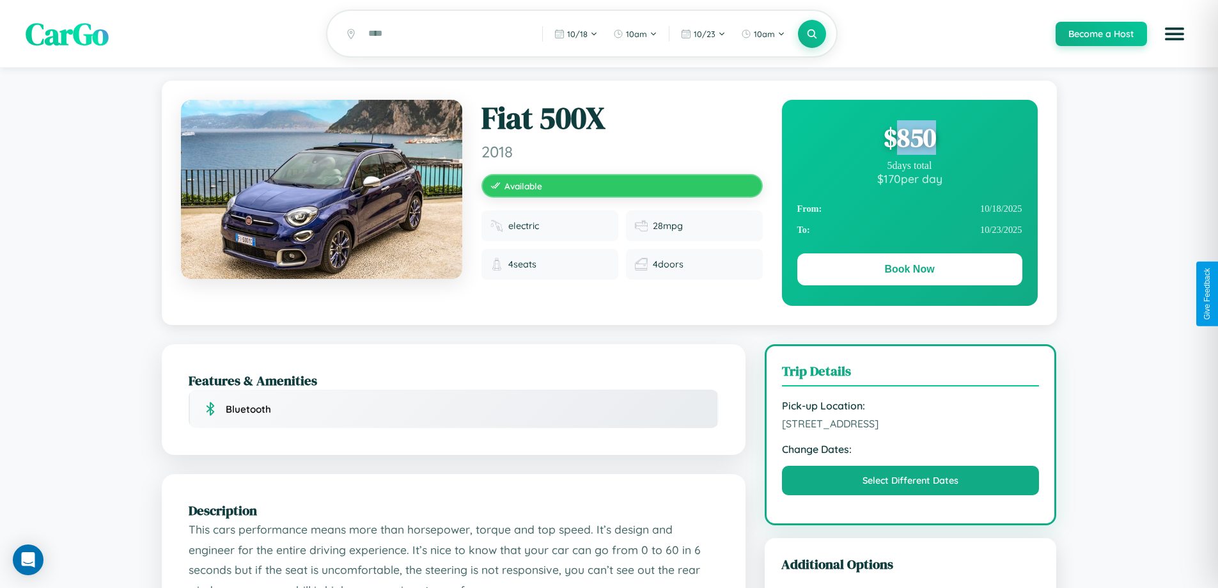
click at [909, 139] on div "$ 850" at bounding box center [909, 137] width 225 height 35
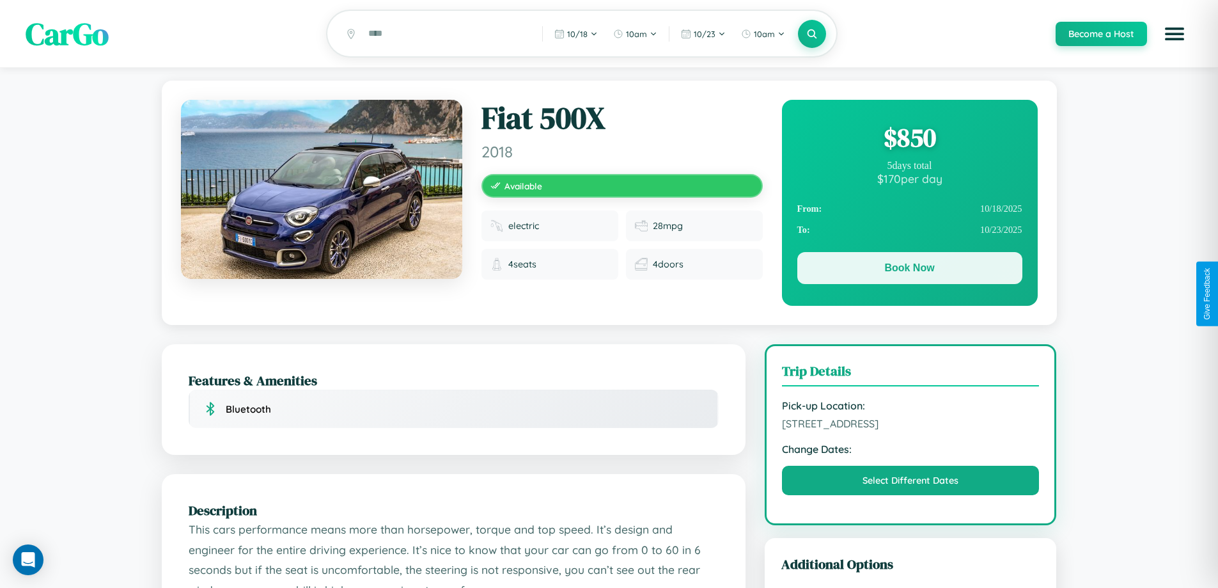
click at [909, 270] on button "Book Now" at bounding box center [909, 268] width 225 height 32
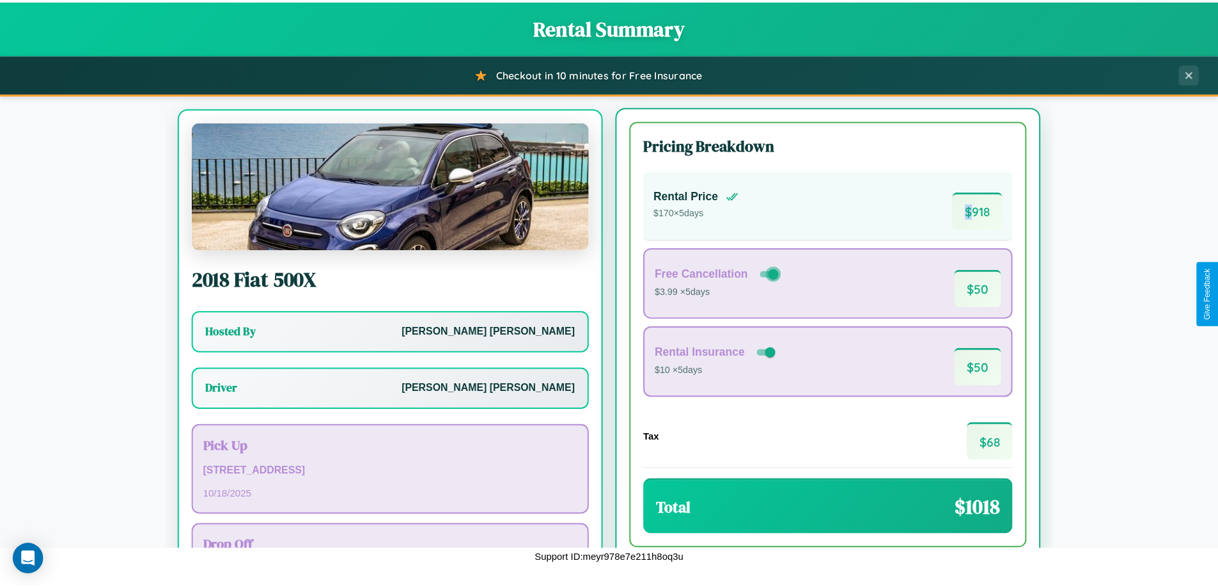
scroll to position [59, 0]
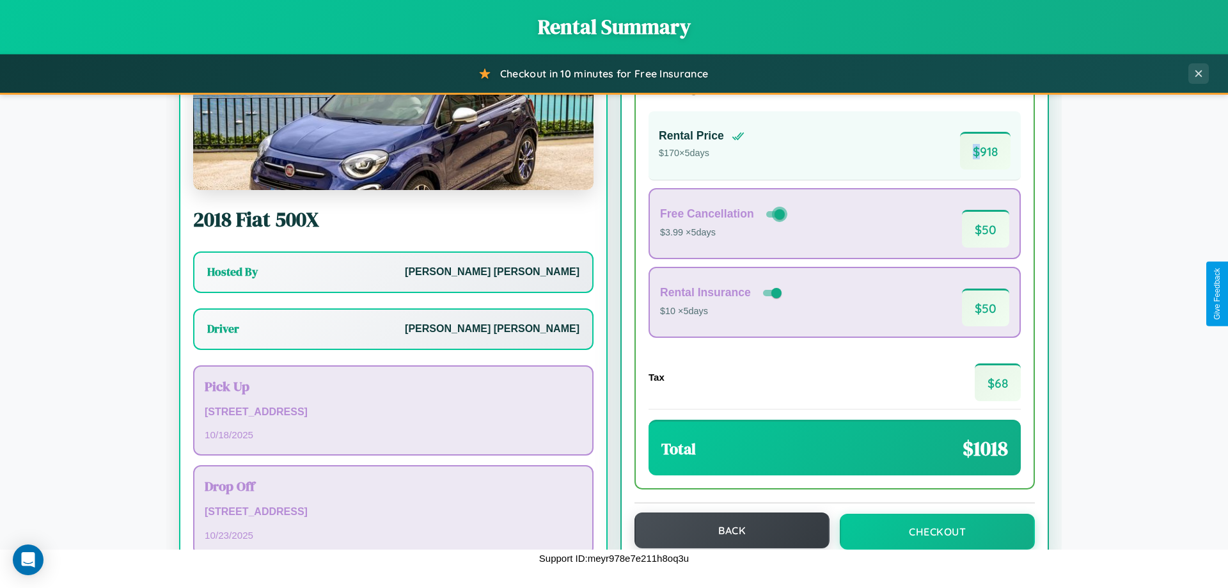
click at [726, 530] on button "Back" at bounding box center [731, 530] width 195 height 36
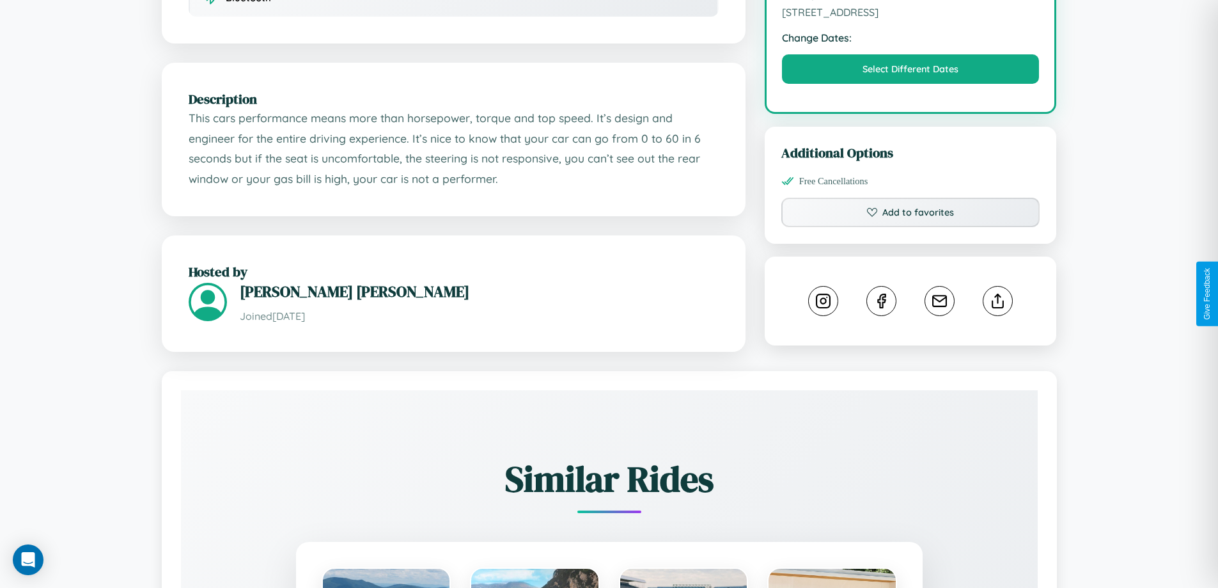
scroll to position [420, 0]
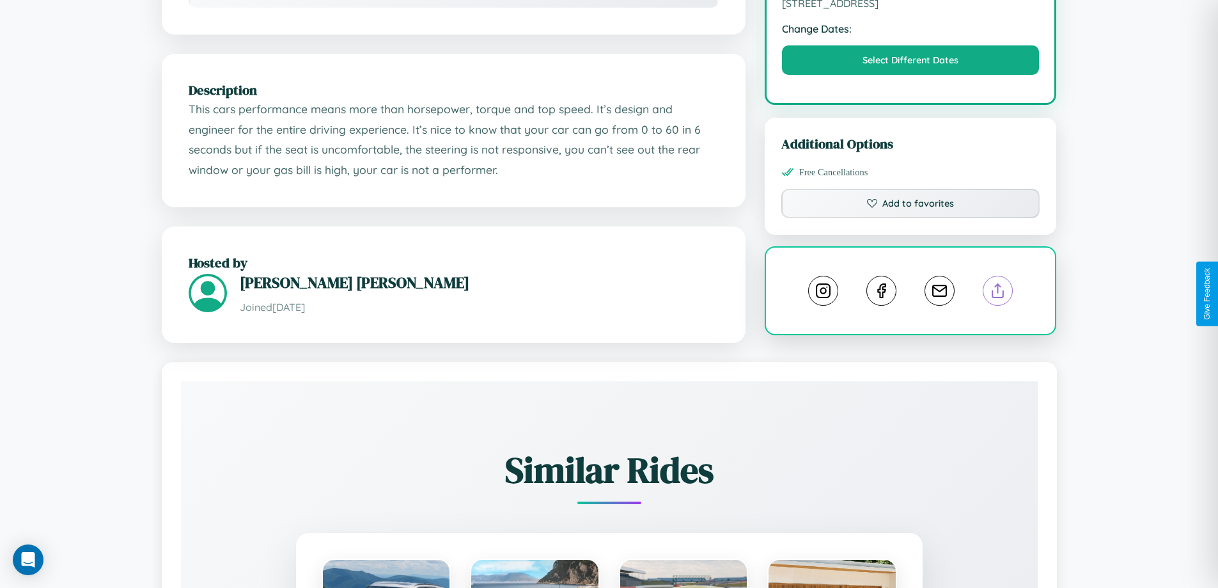
click at [998, 293] on line at bounding box center [998, 288] width 0 height 9
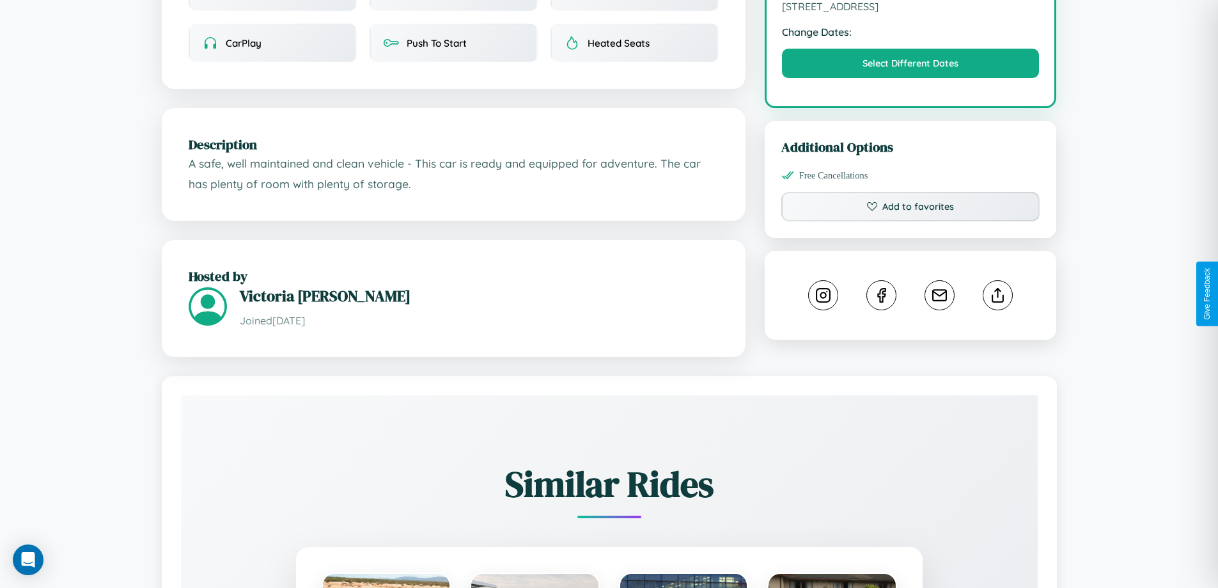
scroll to position [420, 0]
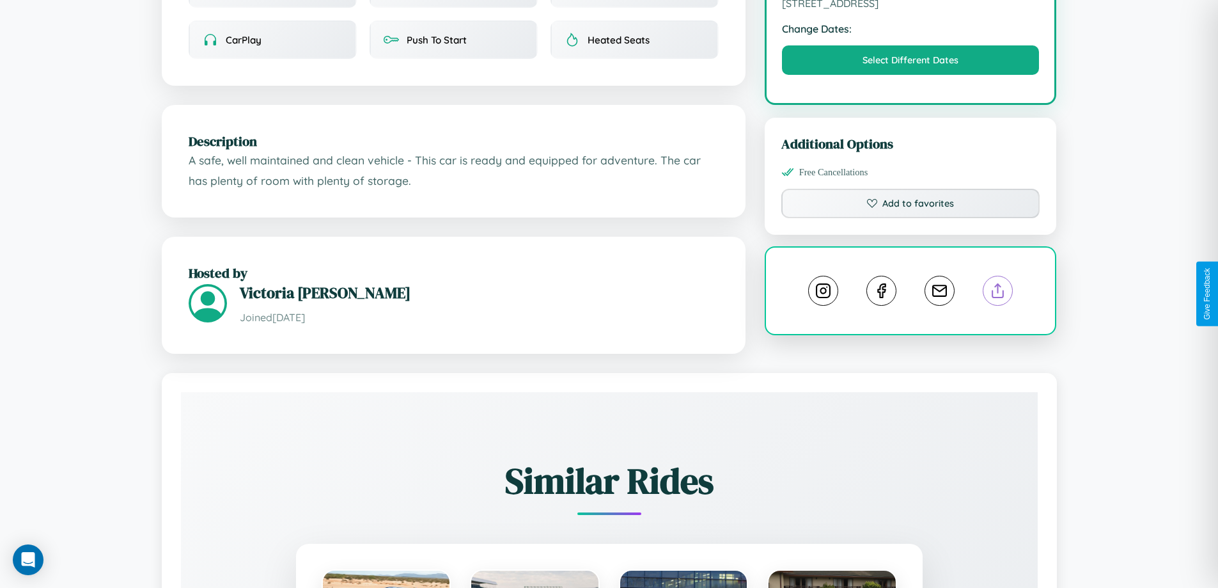
click at [998, 292] on line at bounding box center [998, 288] width 0 height 9
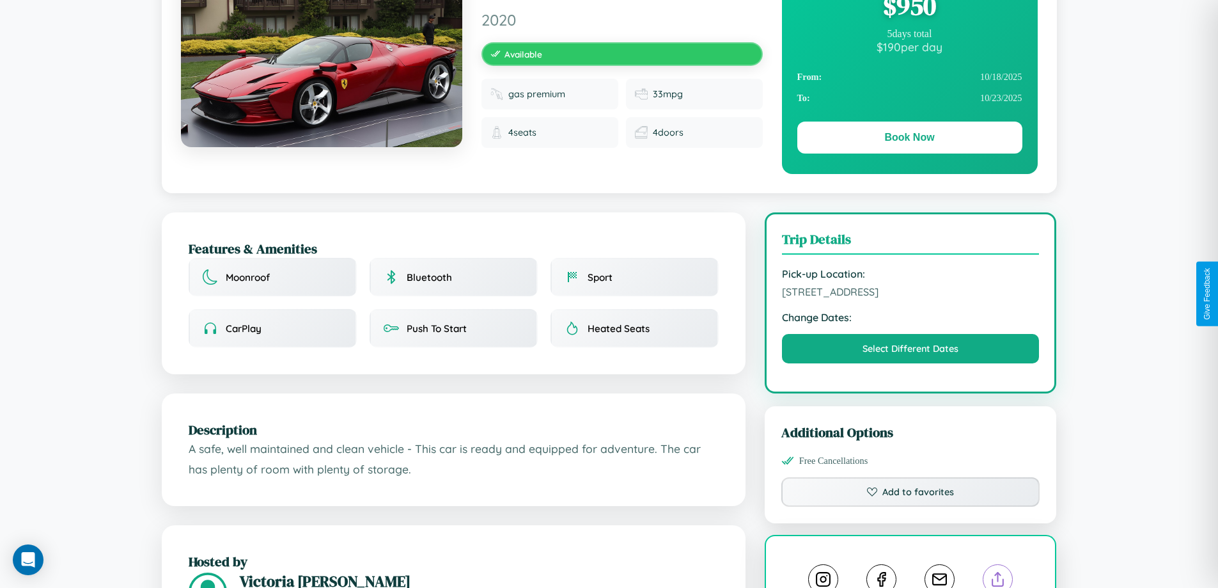
scroll to position [130, 0]
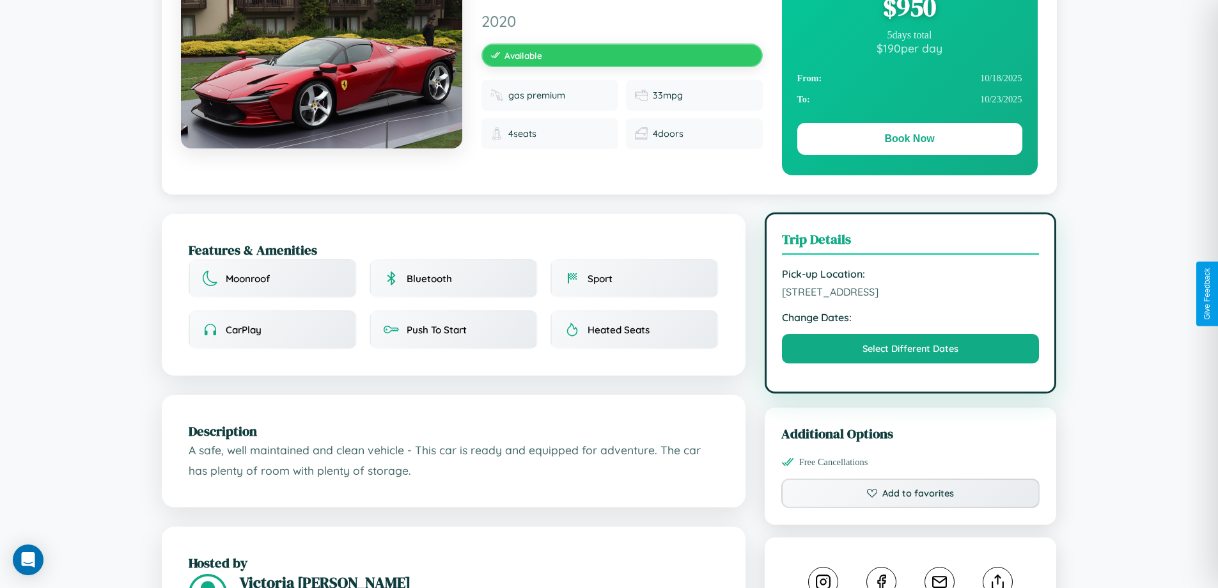
click at [910, 293] on span "2311 Maple Street Stockholm 25418 Sweden" at bounding box center [911, 291] width 258 height 13
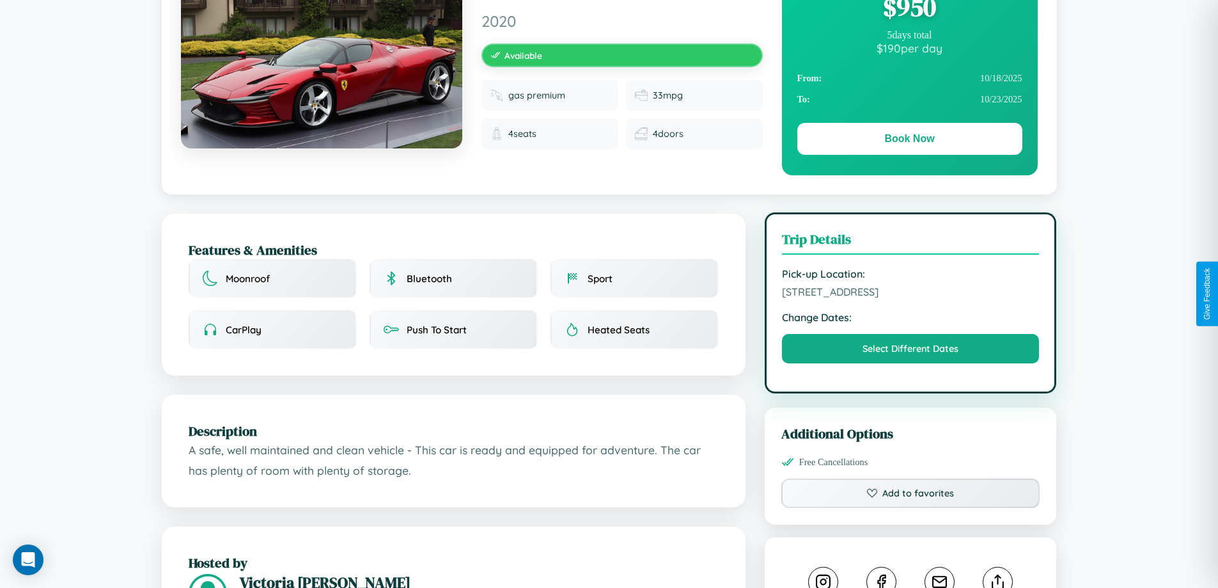
click at [910, 293] on span "2311 Maple Street Stockholm 25418 Sweden" at bounding box center [911, 291] width 258 height 13
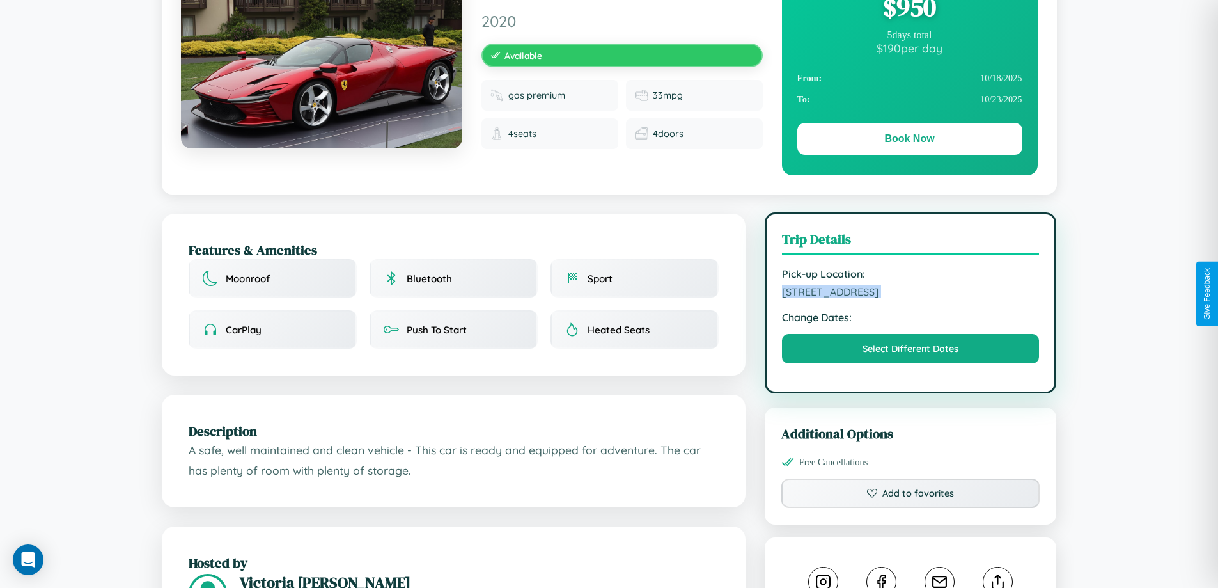
click at [910, 293] on span "2311 Maple Street Stockholm 25418 Sweden" at bounding box center [911, 291] width 258 height 13
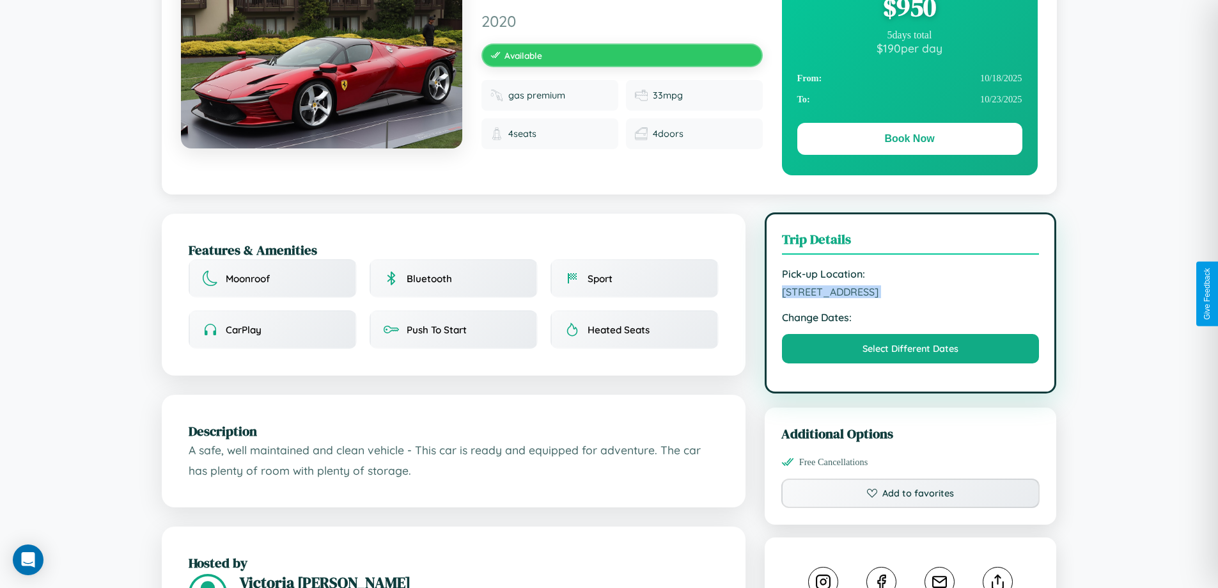
click at [910, 293] on span "2311 Maple Street Stockholm 25418 Sweden" at bounding box center [911, 291] width 258 height 13
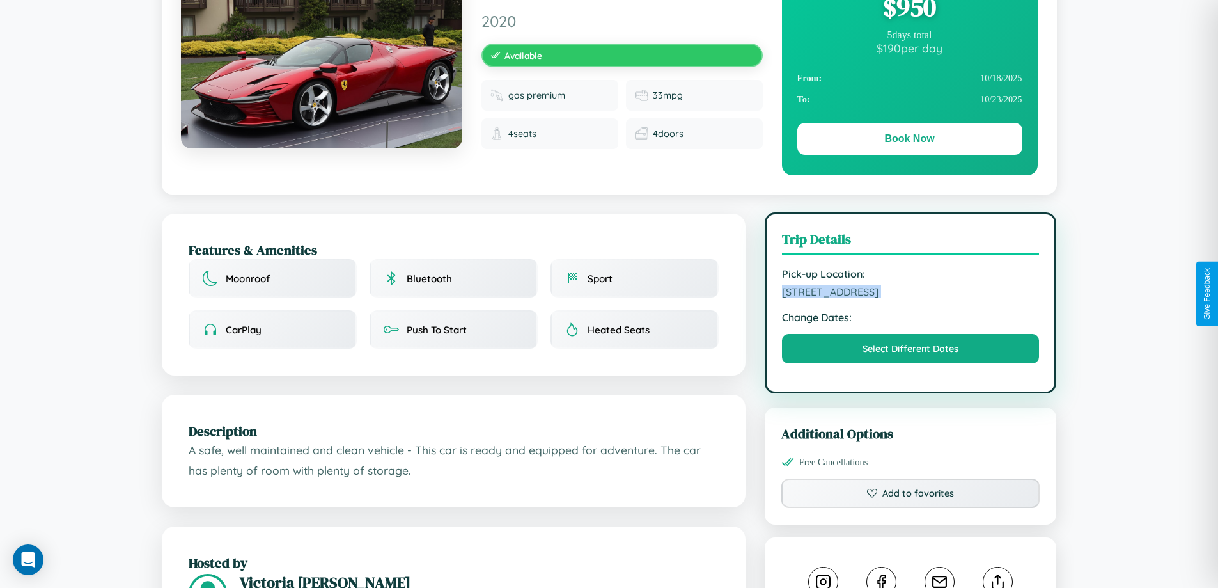
click at [910, 293] on span "2311 Maple Street Stockholm 25418 Sweden" at bounding box center [911, 291] width 258 height 13
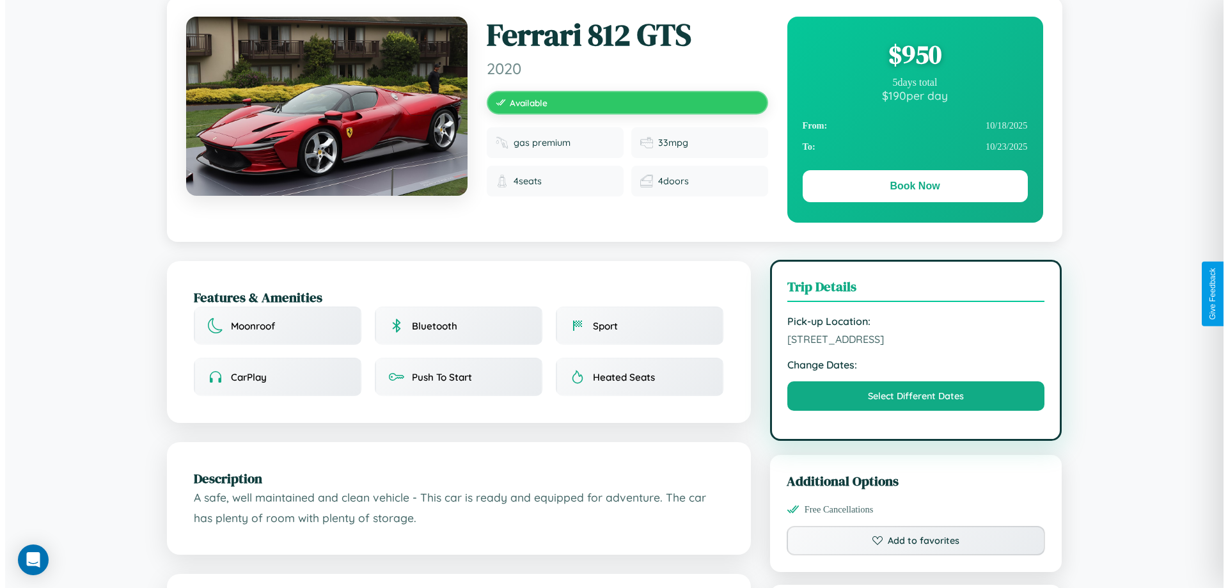
scroll to position [0, 0]
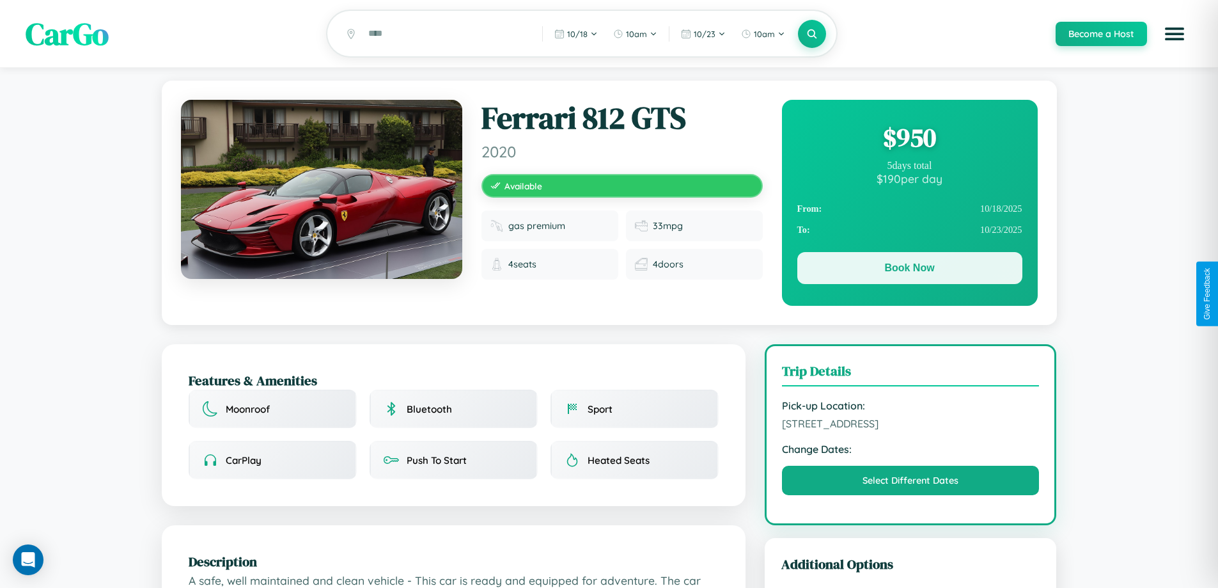
click at [909, 270] on button "Book Now" at bounding box center [909, 268] width 225 height 32
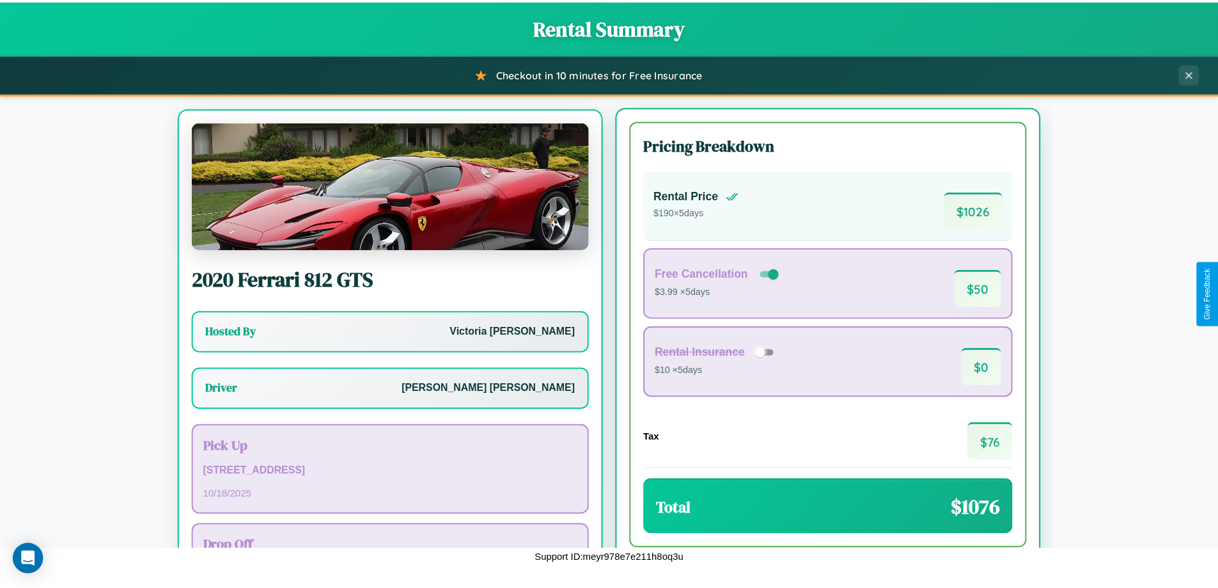
scroll to position [59, 0]
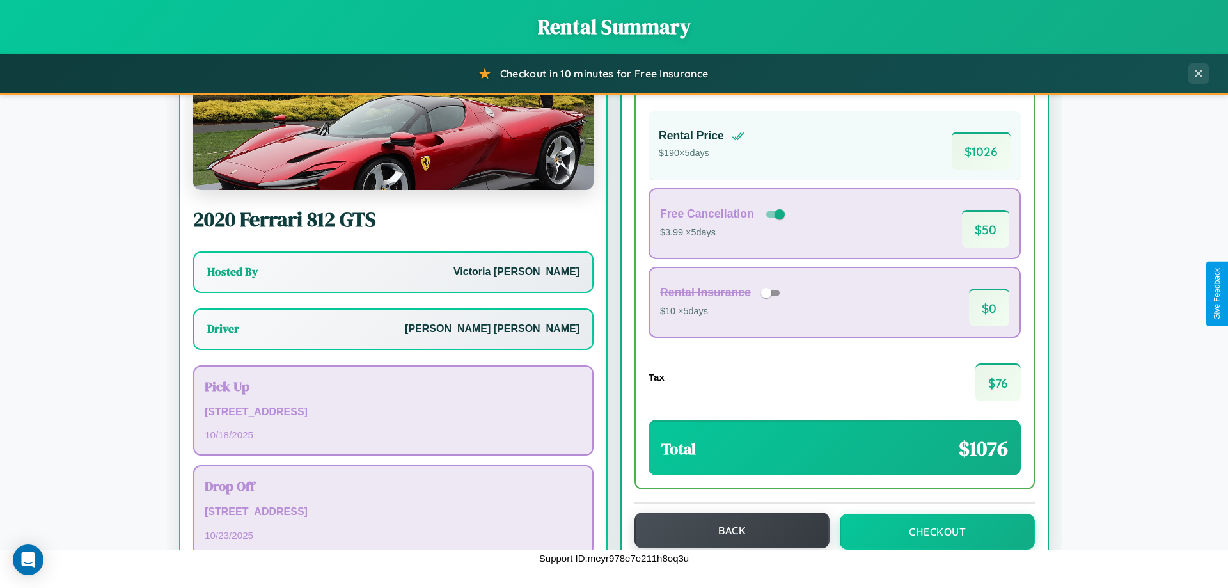
click at [726, 530] on button "Back" at bounding box center [731, 530] width 195 height 36
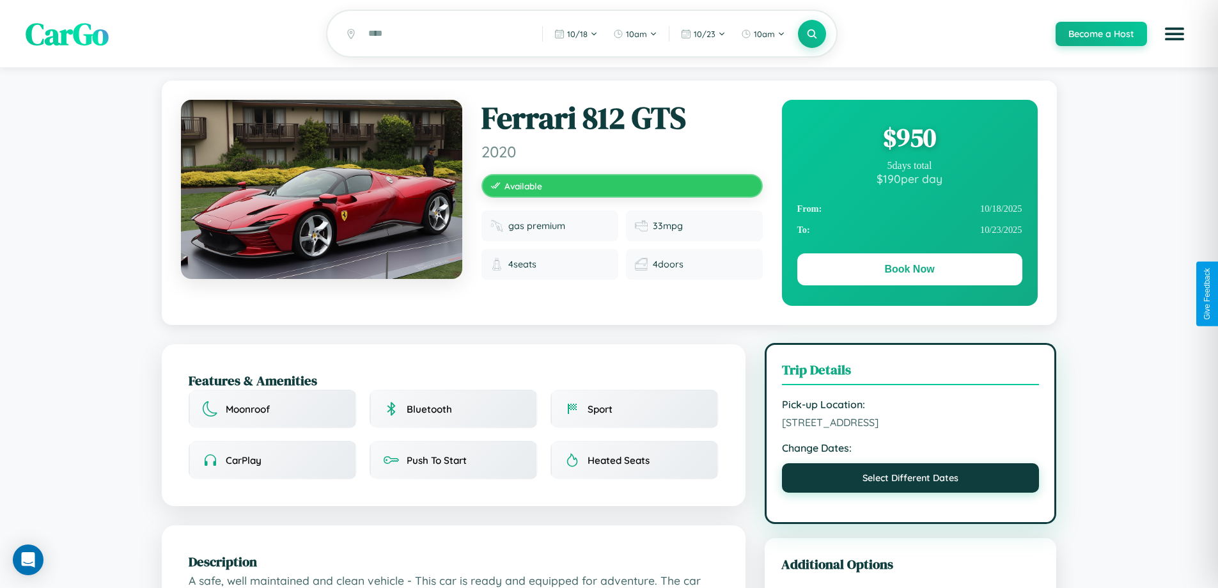
click at [910, 480] on button "Select Different Dates" at bounding box center [911, 477] width 258 height 29
select select "*"
select select "****"
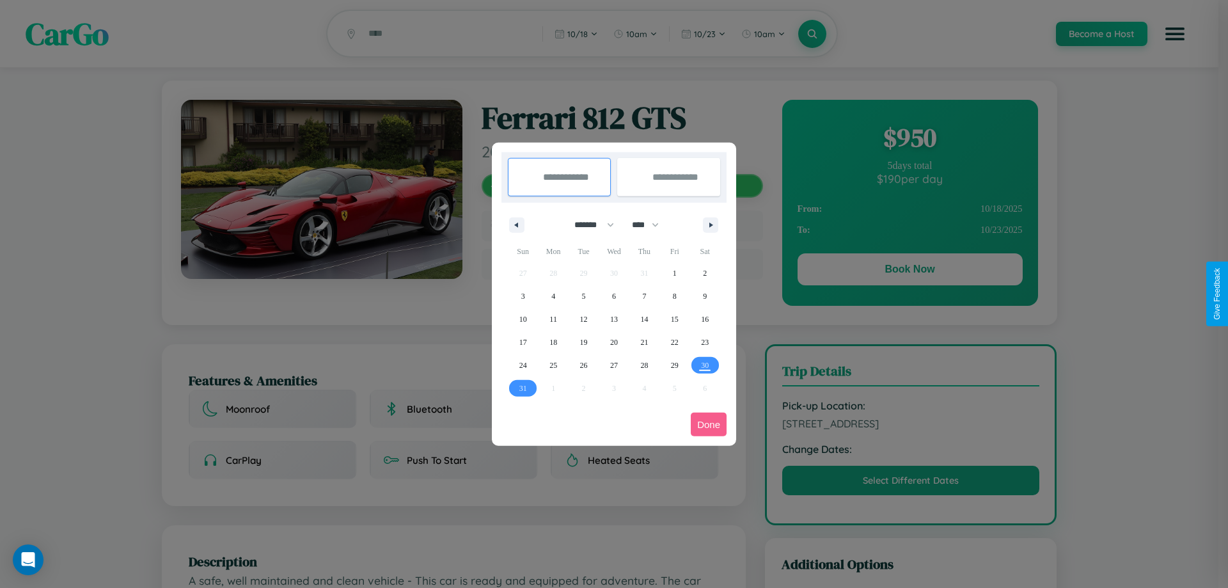
drag, startPoint x: 588, startPoint y: 224, endPoint x: 614, endPoint y: 256, distance: 40.9
click at [588, 224] on select "******* ******** ***** ***** *** **** **** ****** ********* ******* ******** **…" at bounding box center [592, 224] width 54 height 21
select select "*"
drag, startPoint x: 651, startPoint y: 224, endPoint x: 614, endPoint y: 256, distance: 49.0
click at [651, 224] on select "**** **** **** **** **** **** **** **** **** **** **** **** **** **** **** ****…" at bounding box center [644, 224] width 38 height 21
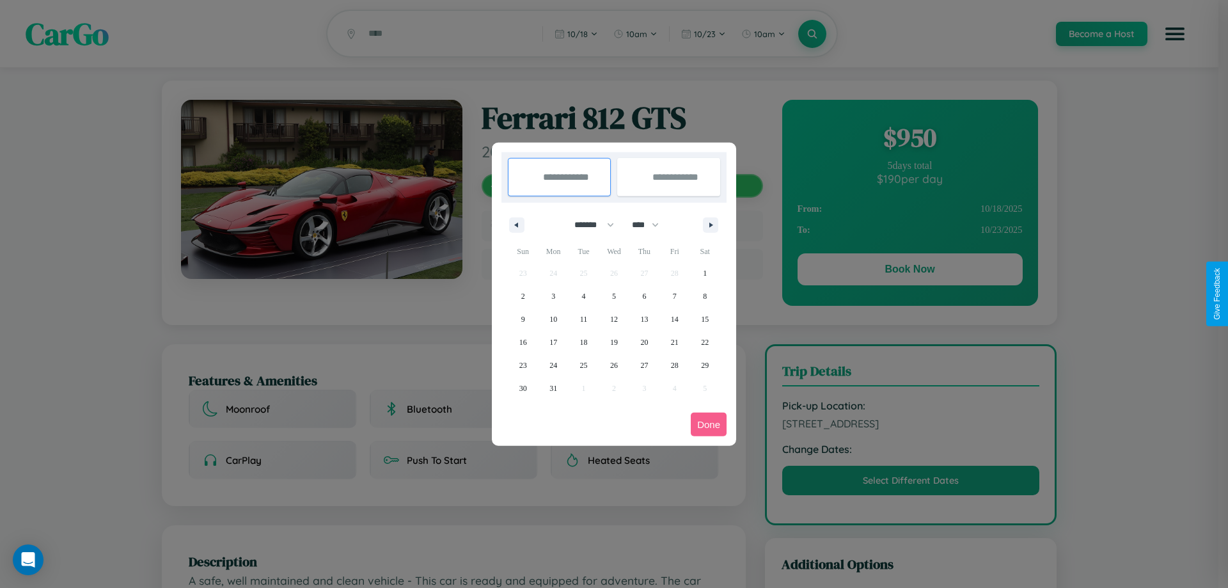
select select "****"
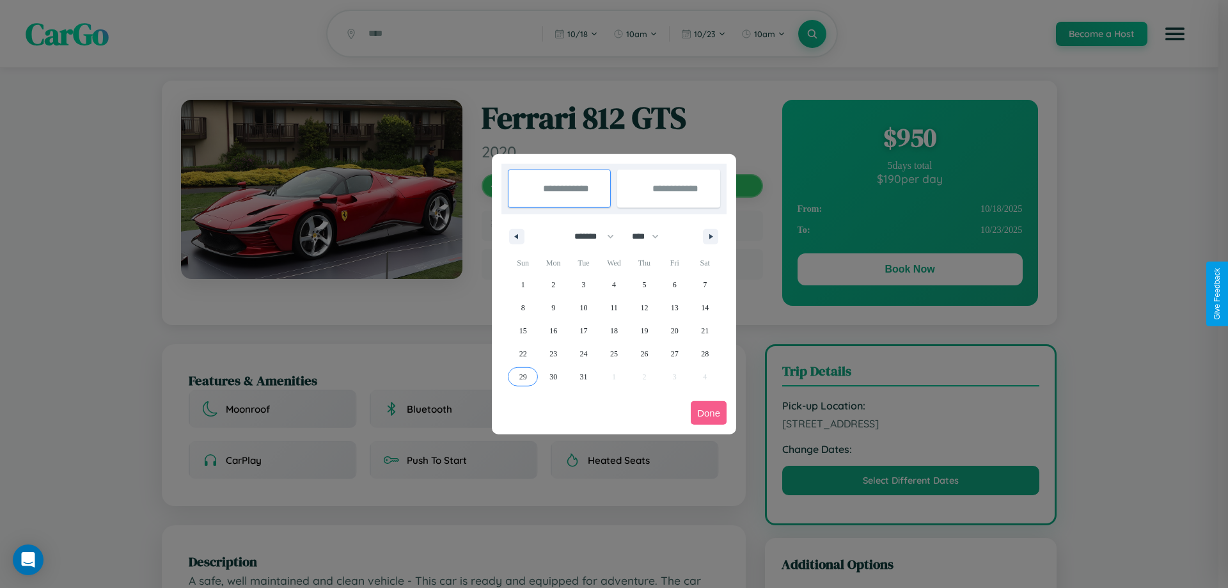
click at [522, 376] on span "29" at bounding box center [523, 376] width 8 height 23
type input "**********"
click at [583, 376] on span "31" at bounding box center [584, 376] width 8 height 23
type input "**********"
click at [708, 412] on button "Done" at bounding box center [709, 413] width 36 height 24
